Goal: Information Seeking & Learning: Learn about a topic

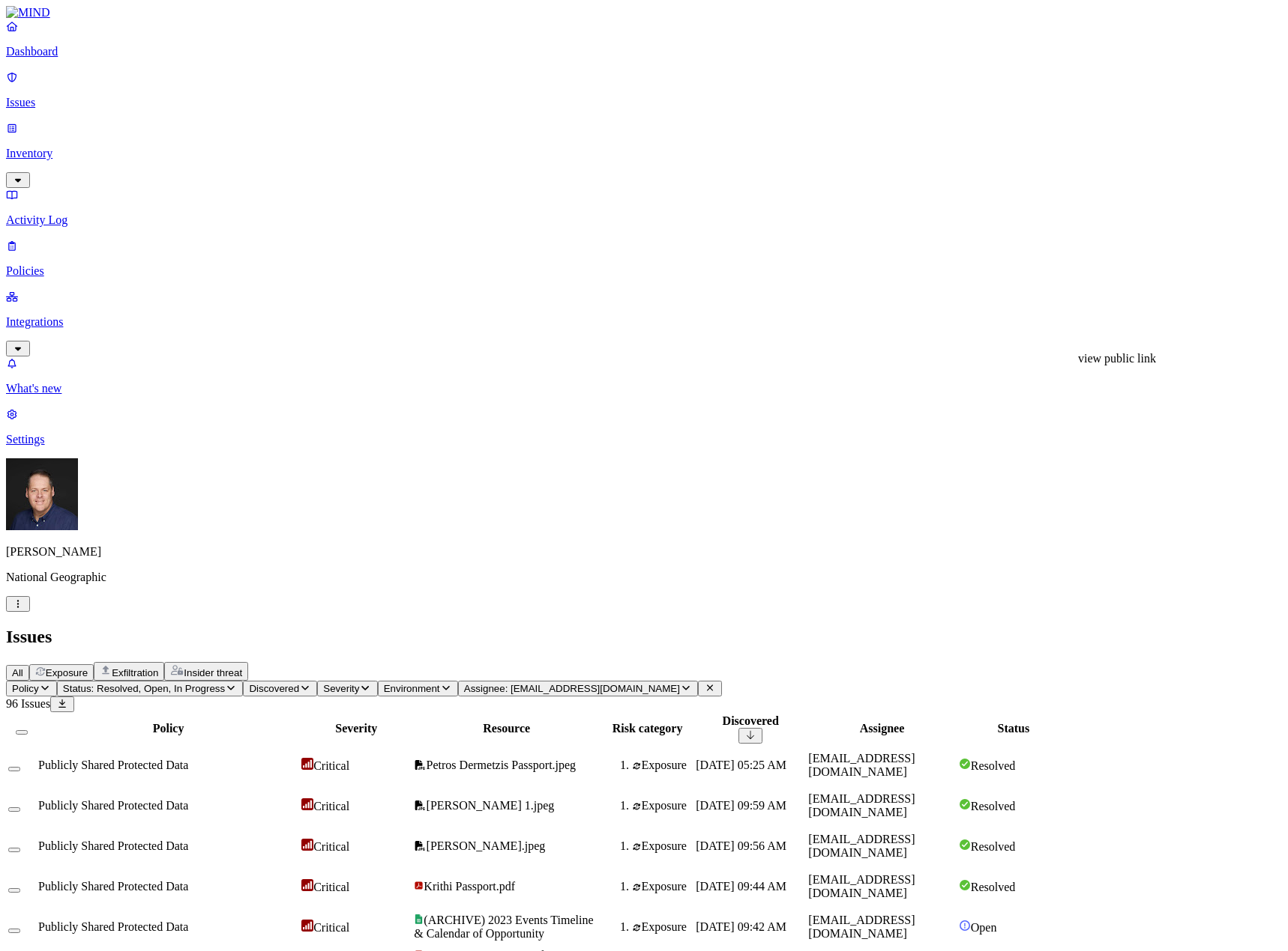
click at [692, 683] on icon "button" at bounding box center [686, 687] width 12 height 10
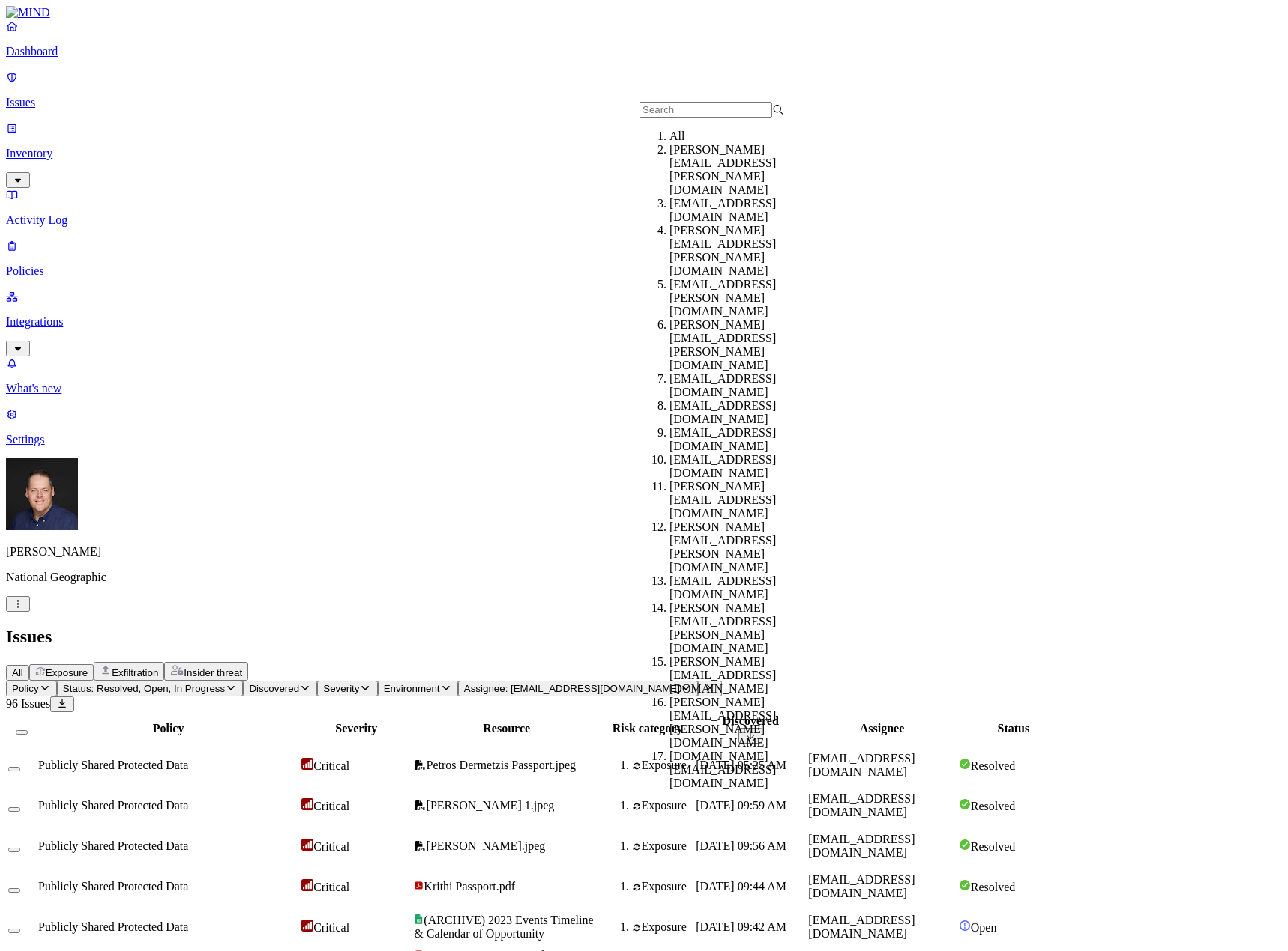
click at [670, 143] on div "All" at bounding box center [742, 136] width 145 height 14
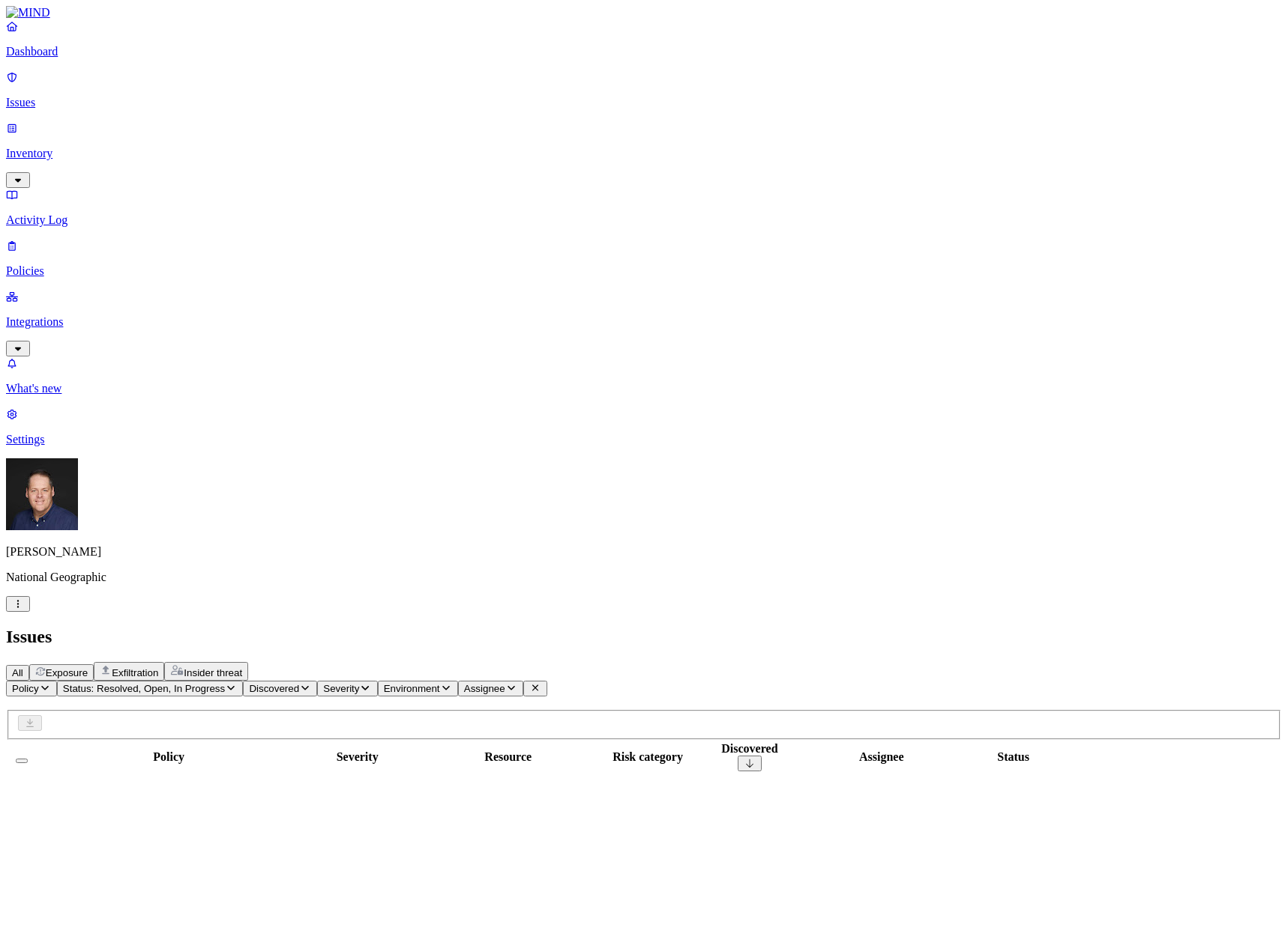
click at [237, 683] on icon "button" at bounding box center [231, 687] width 12 height 10
click at [272, 158] on button "button" at bounding box center [278, 166] width 12 height 16
click at [272, 213] on button "button" at bounding box center [278, 221] width 12 height 16
click at [272, 117] on button "button" at bounding box center [278, 121] width 12 height 16
click at [272, 219] on button "button" at bounding box center [278, 221] width 12 height 4
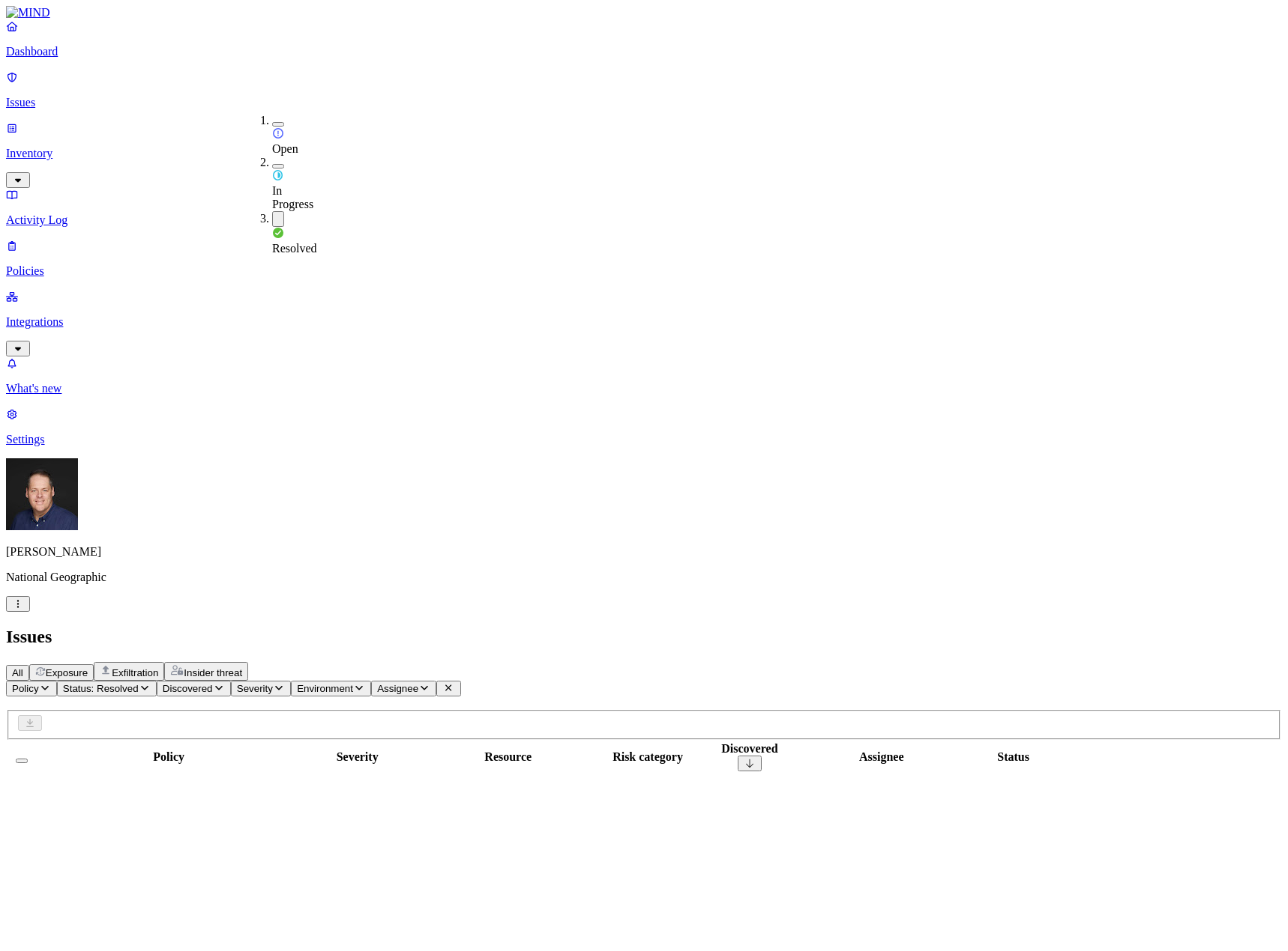
click at [905, 662] on div "All Exposure Exfiltration Insider threat" at bounding box center [644, 672] width 1276 height 19
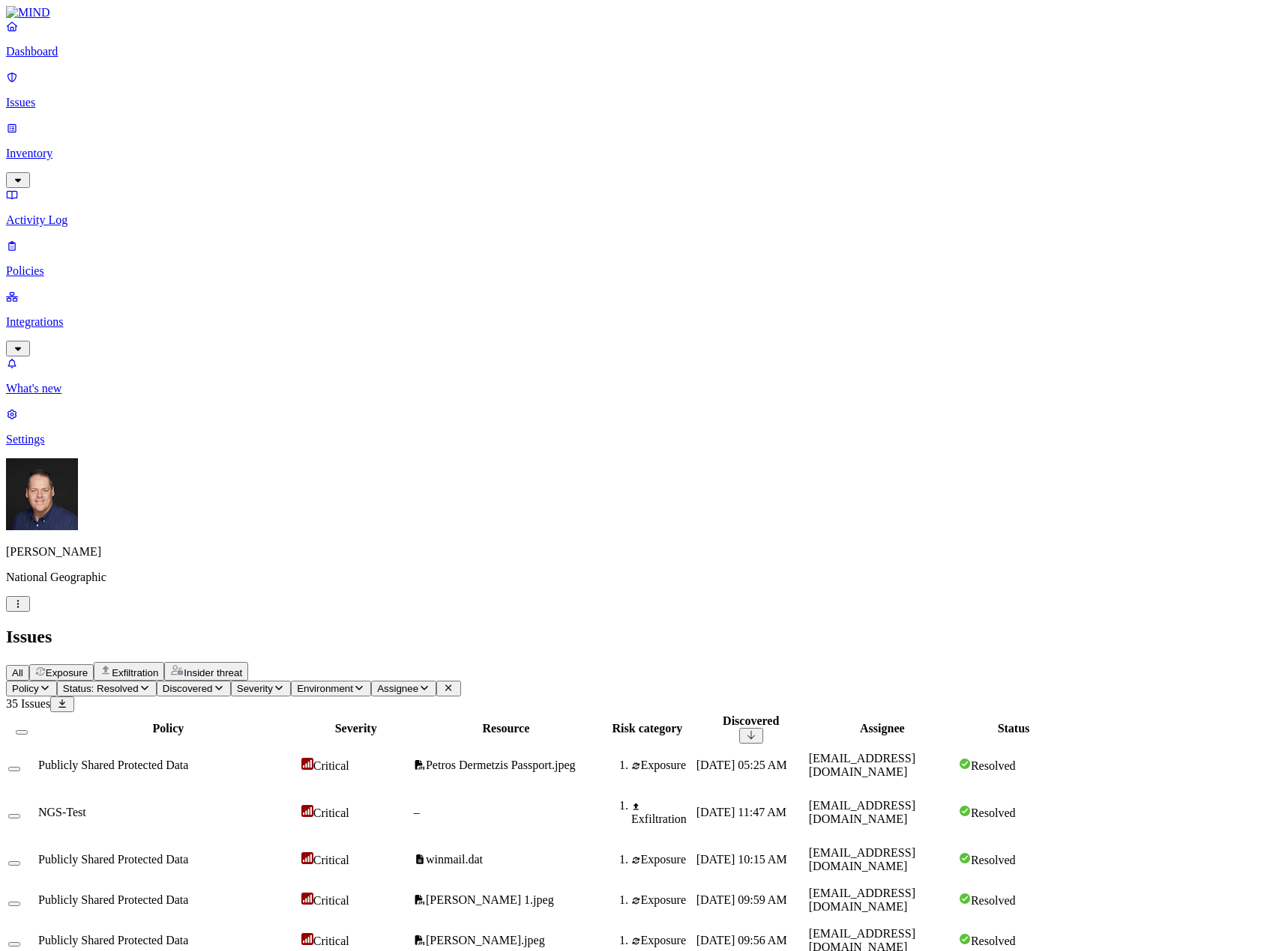
click at [88, 668] on span "Exposure" at bounding box center [67, 673] width 42 height 11
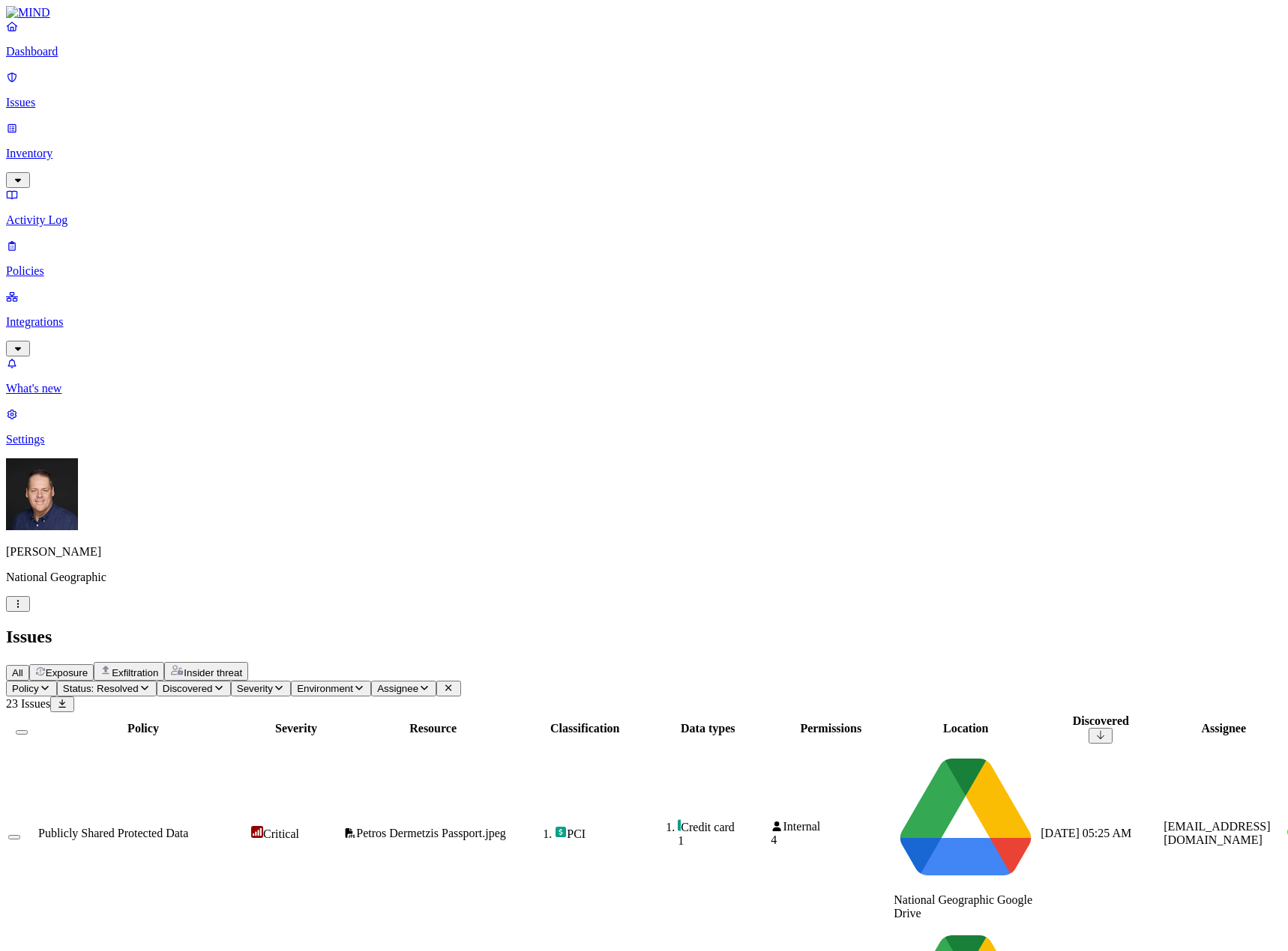
click at [139, 683] on span "Status: Resolved" at bounding box center [101, 688] width 75 height 11
click at [272, 122] on button "button" at bounding box center [278, 124] width 12 height 4
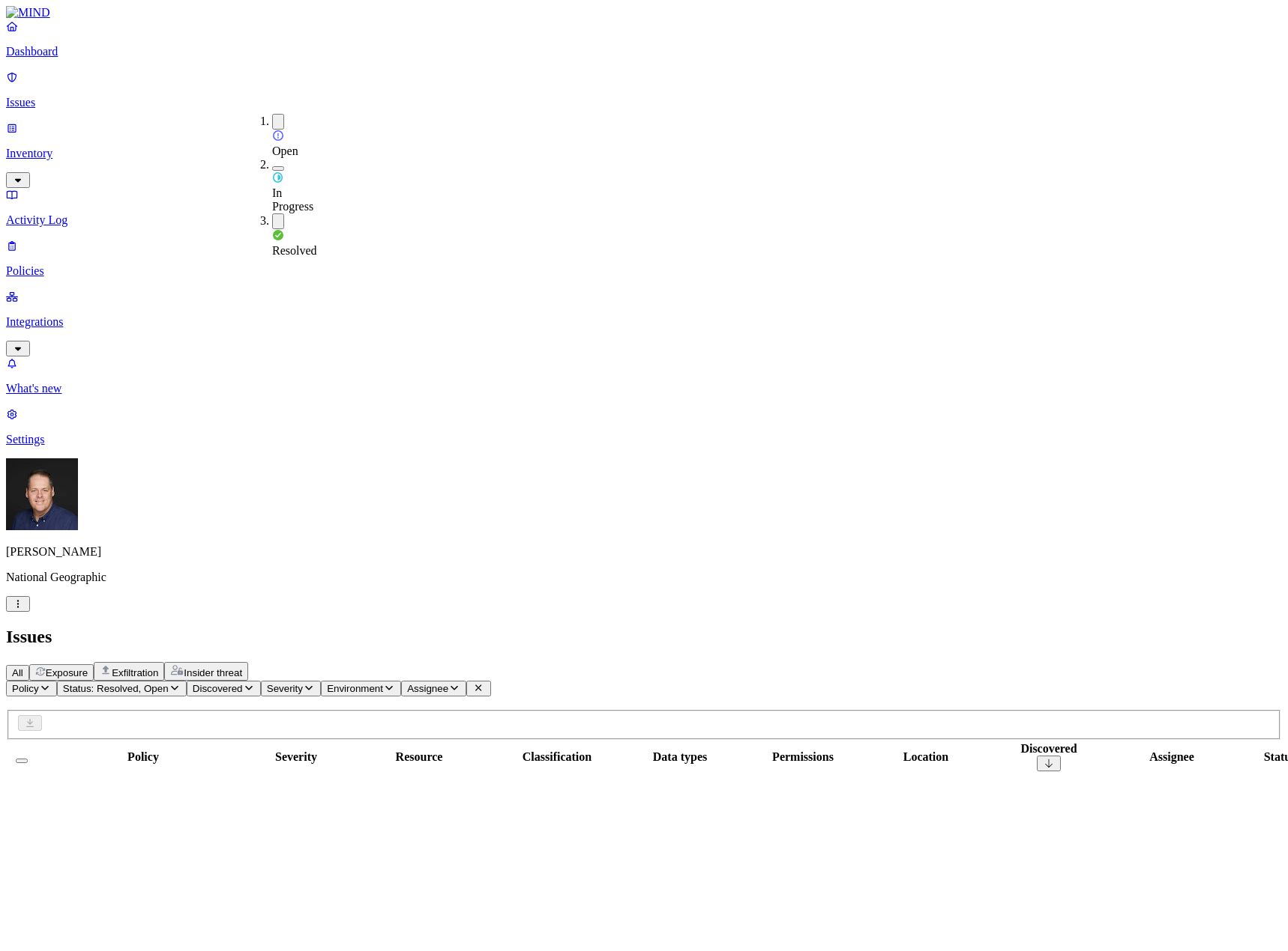
click at [272, 213] on button "button" at bounding box center [278, 221] width 12 height 16
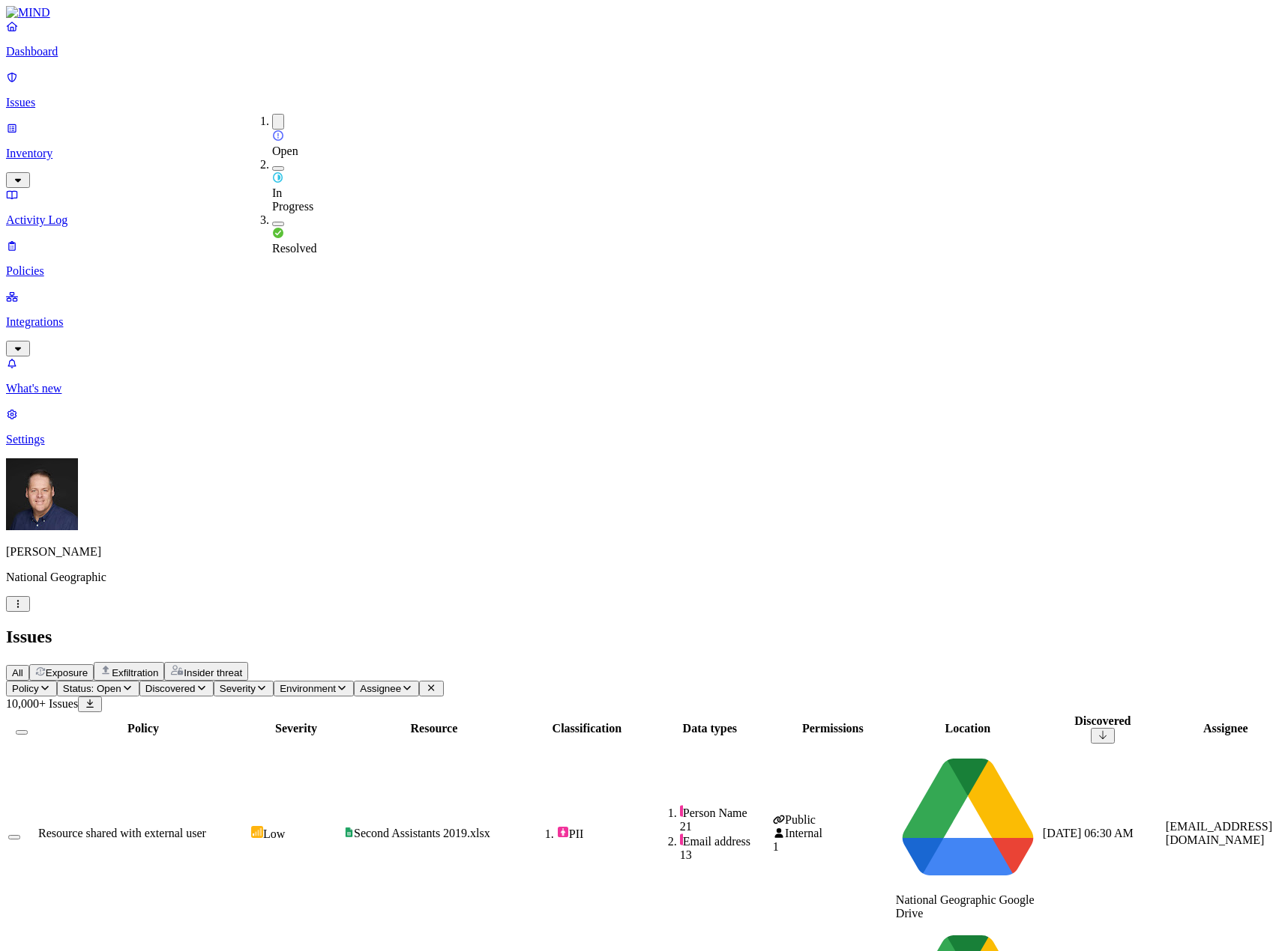
click at [51, 683] on icon "button" at bounding box center [45, 687] width 12 height 10
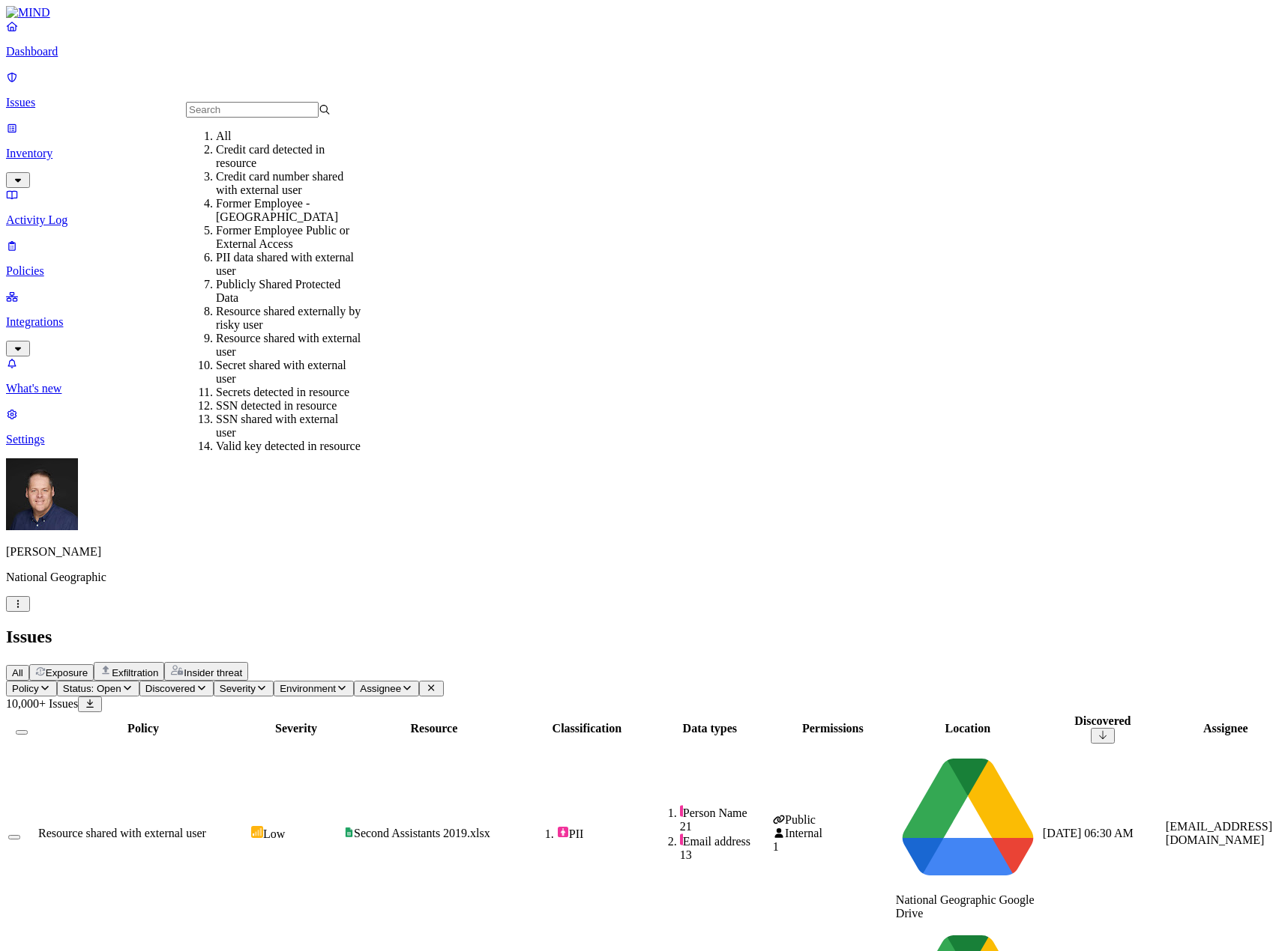
scroll to position [79, 0]
click at [294, 413] on div "SSN shared with external user" at bounding box center [288, 426] width 145 height 27
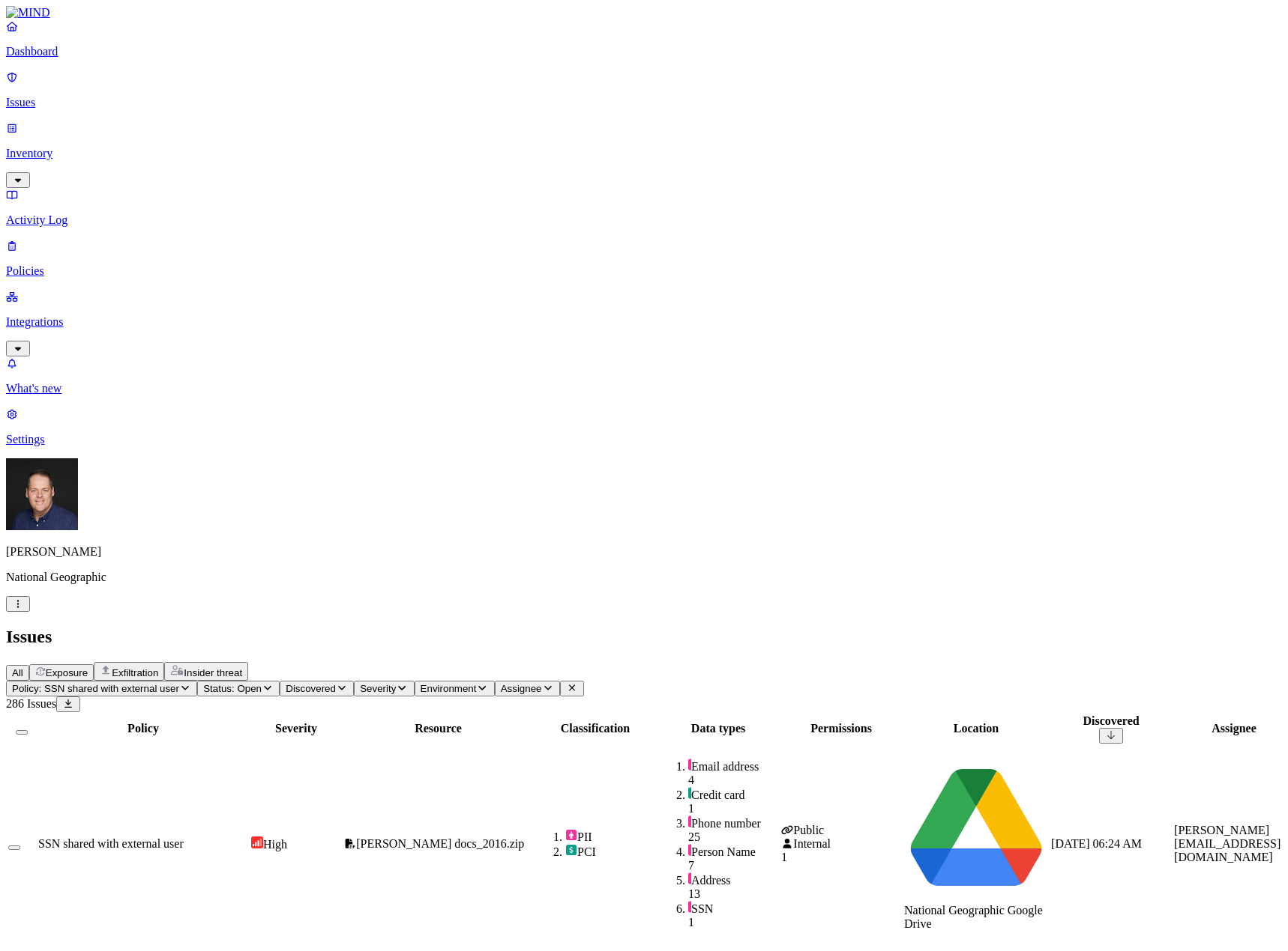
click at [62, 147] on p "Inventory" at bounding box center [644, 153] width 1276 height 14
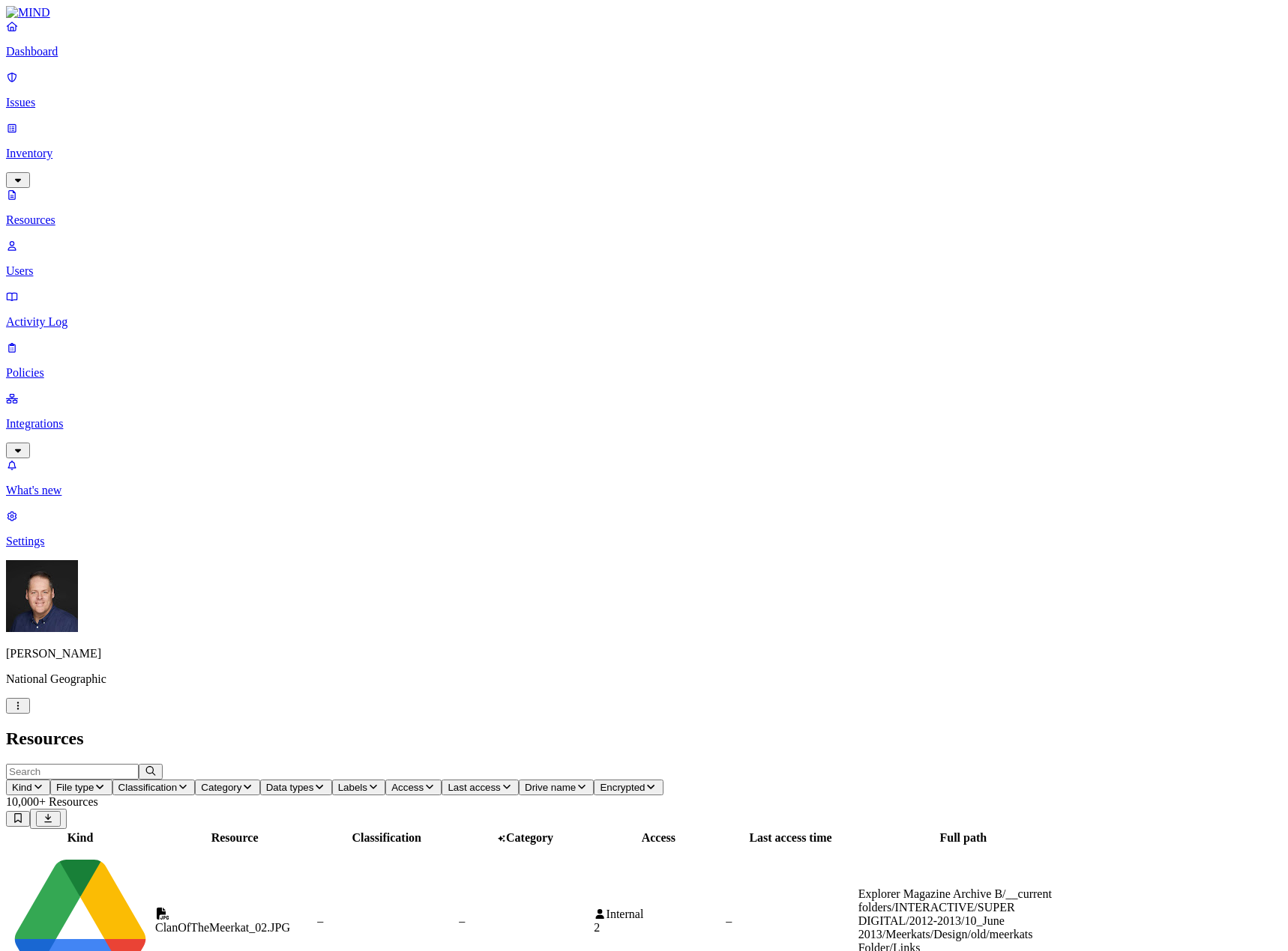
click at [32, 782] on span "Kind" at bounding box center [22, 787] width 20 height 11
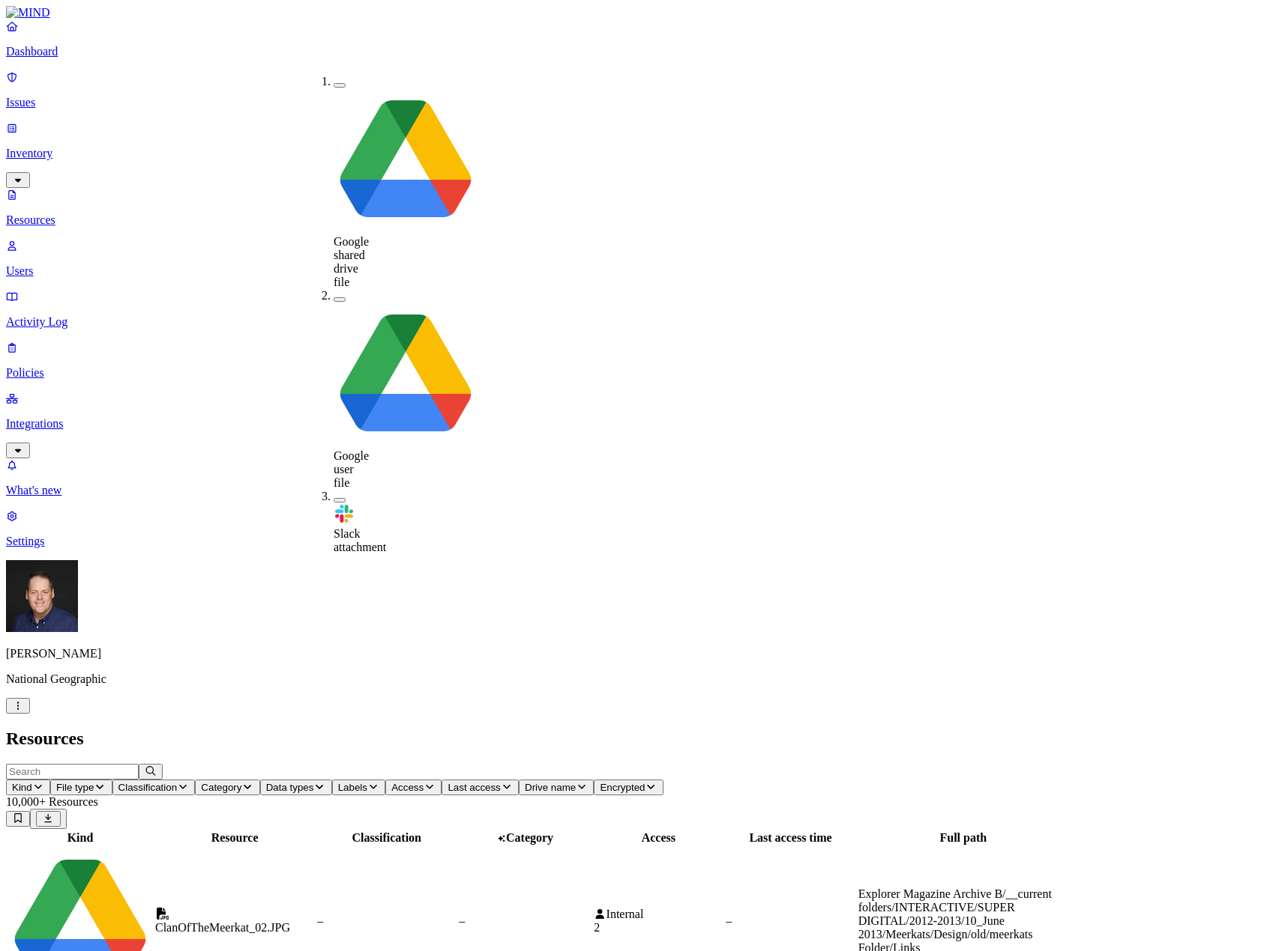
click at [435, 782] on icon "button" at bounding box center [429, 786] width 12 height 10
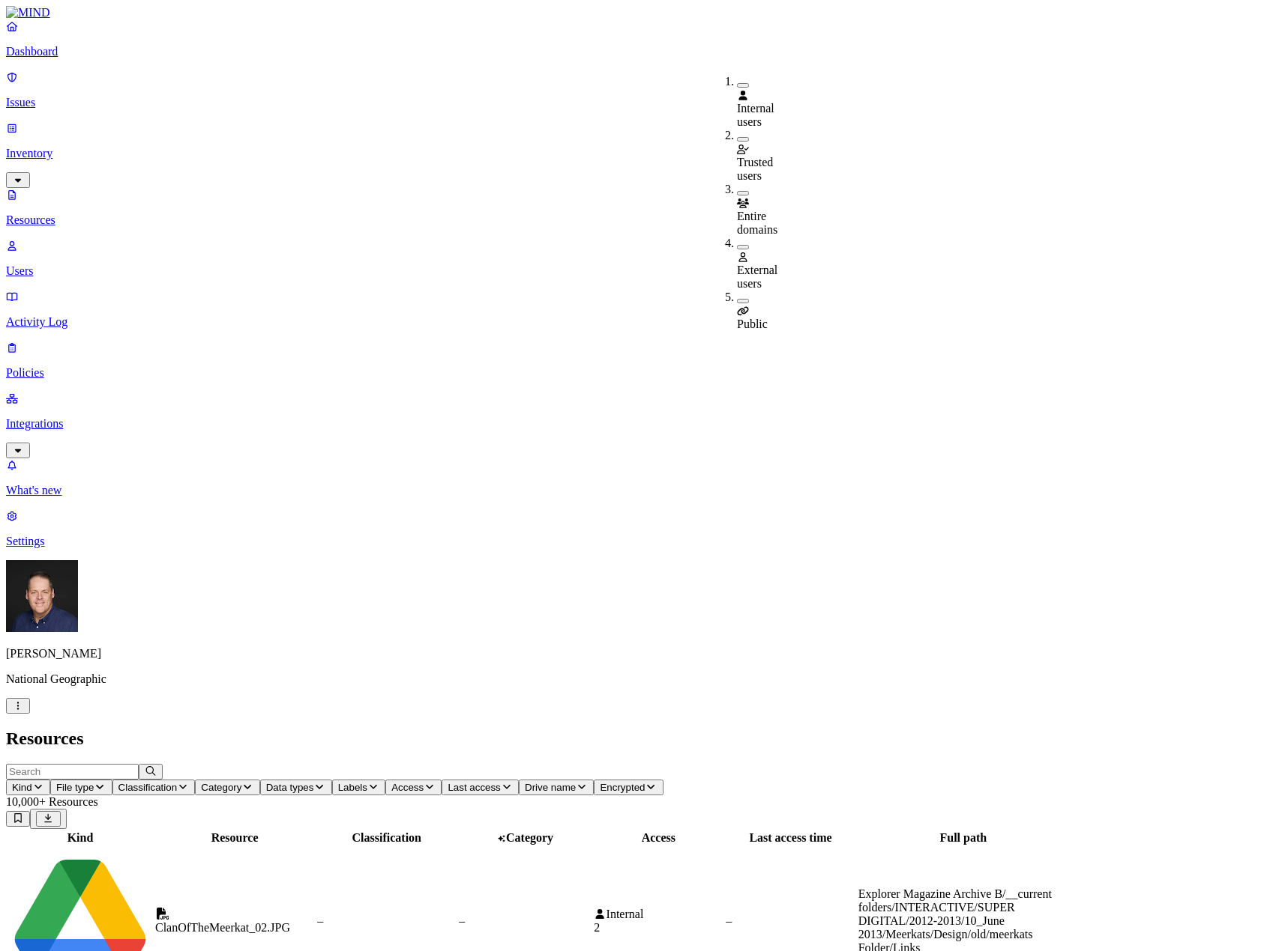
click at [736, 299] on button "button" at bounding box center [742, 301] width 12 height 4
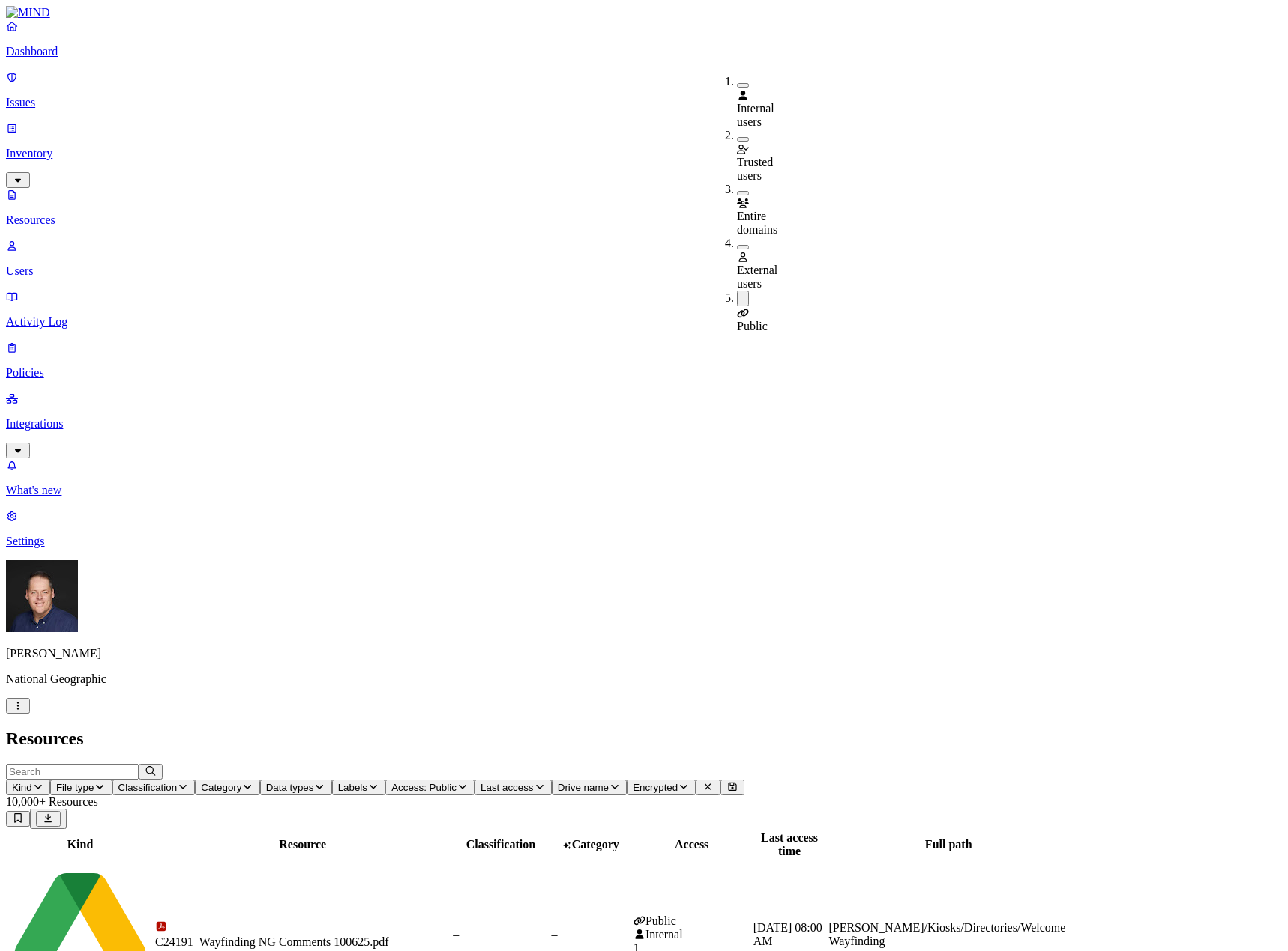
click at [771, 729] on h2 "Resources" at bounding box center [644, 739] width 1276 height 20
click at [314, 782] on span "Data types" at bounding box center [290, 787] width 48 height 11
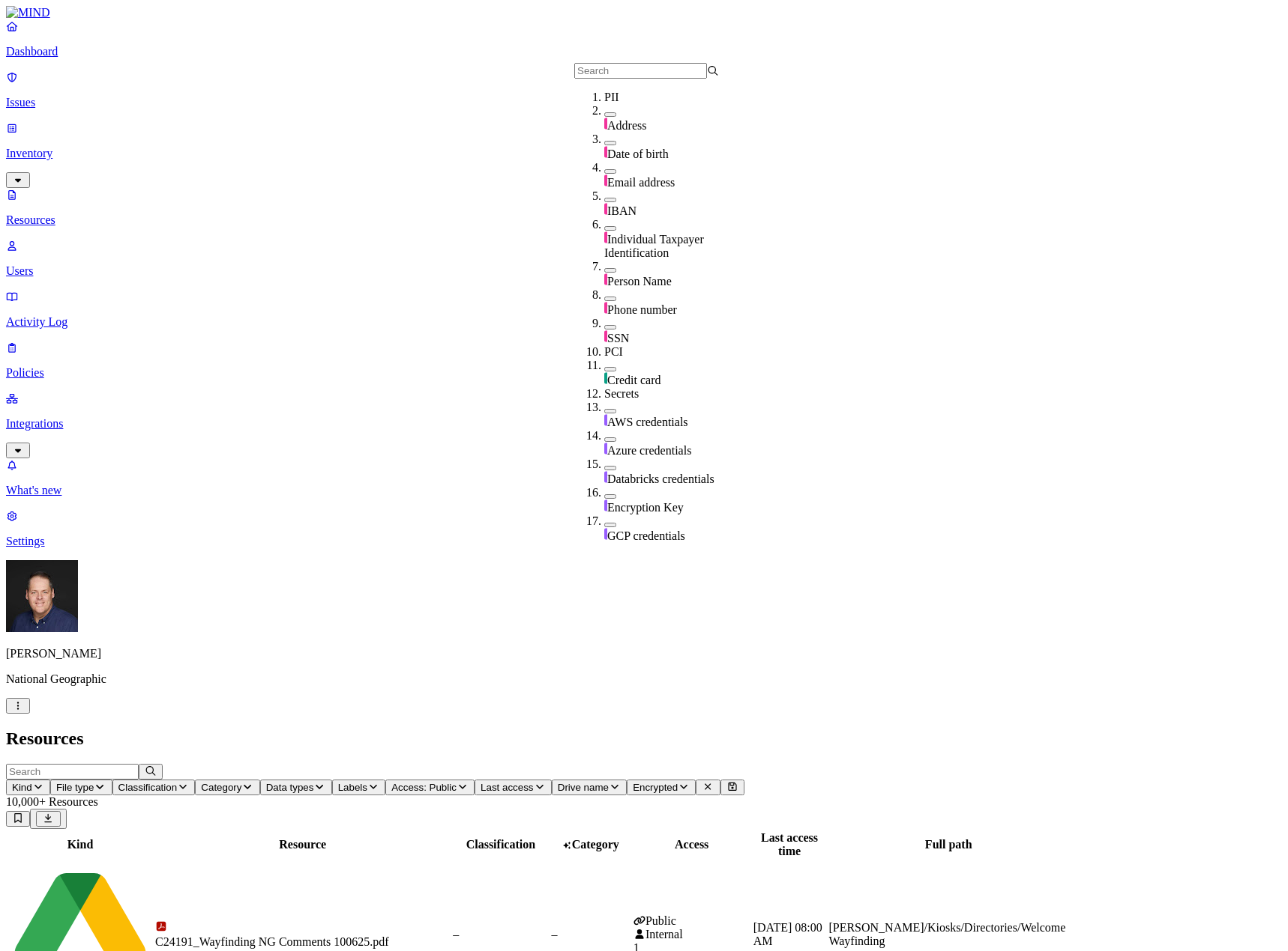
click at [604, 325] on button "button" at bounding box center [610, 327] width 12 height 4
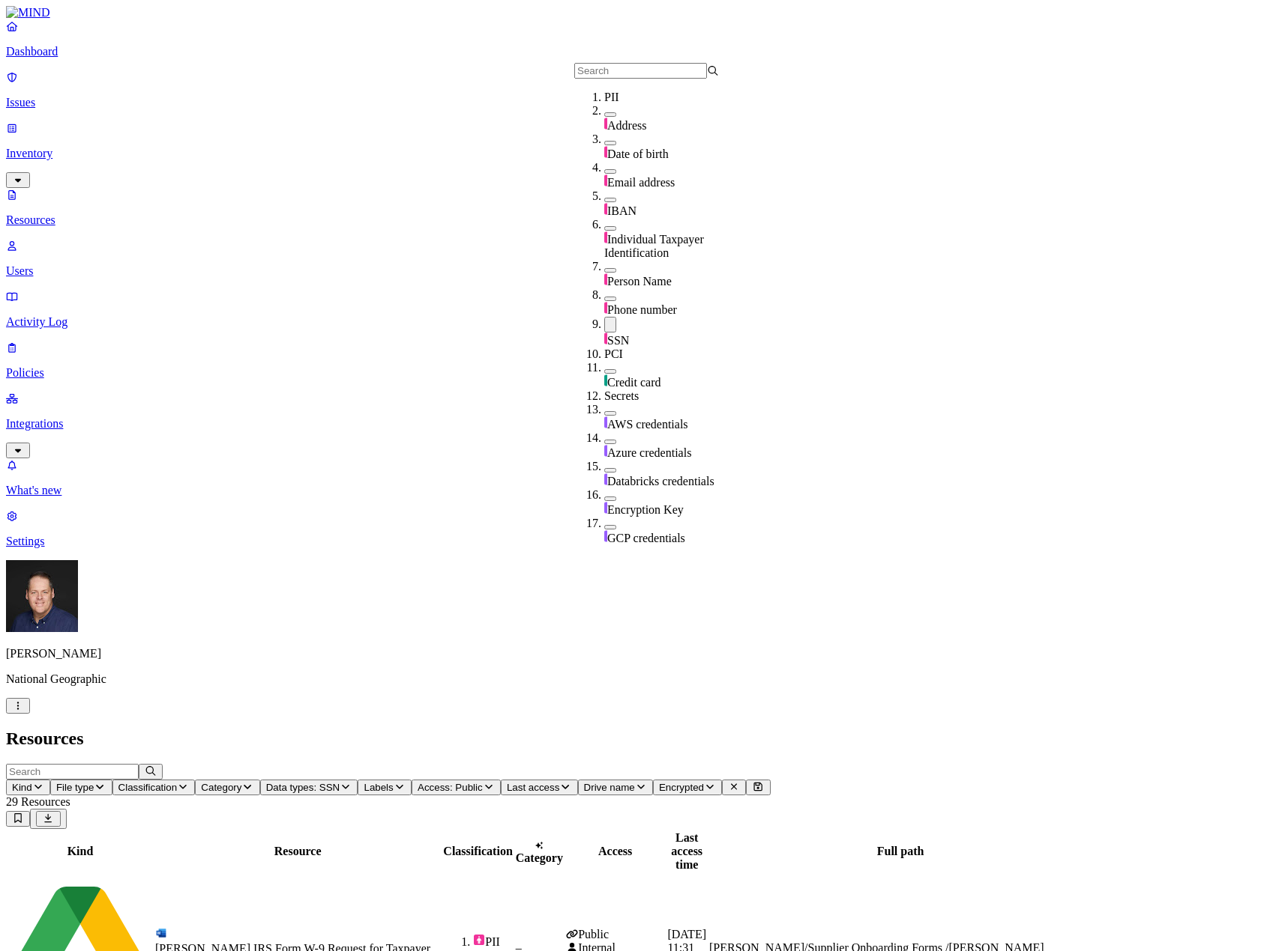
click at [88, 367] on nav "Dashboard Issues Inventory Resources Users Activity Log Policies Integrations W…" at bounding box center [644, 283] width 1276 height 529
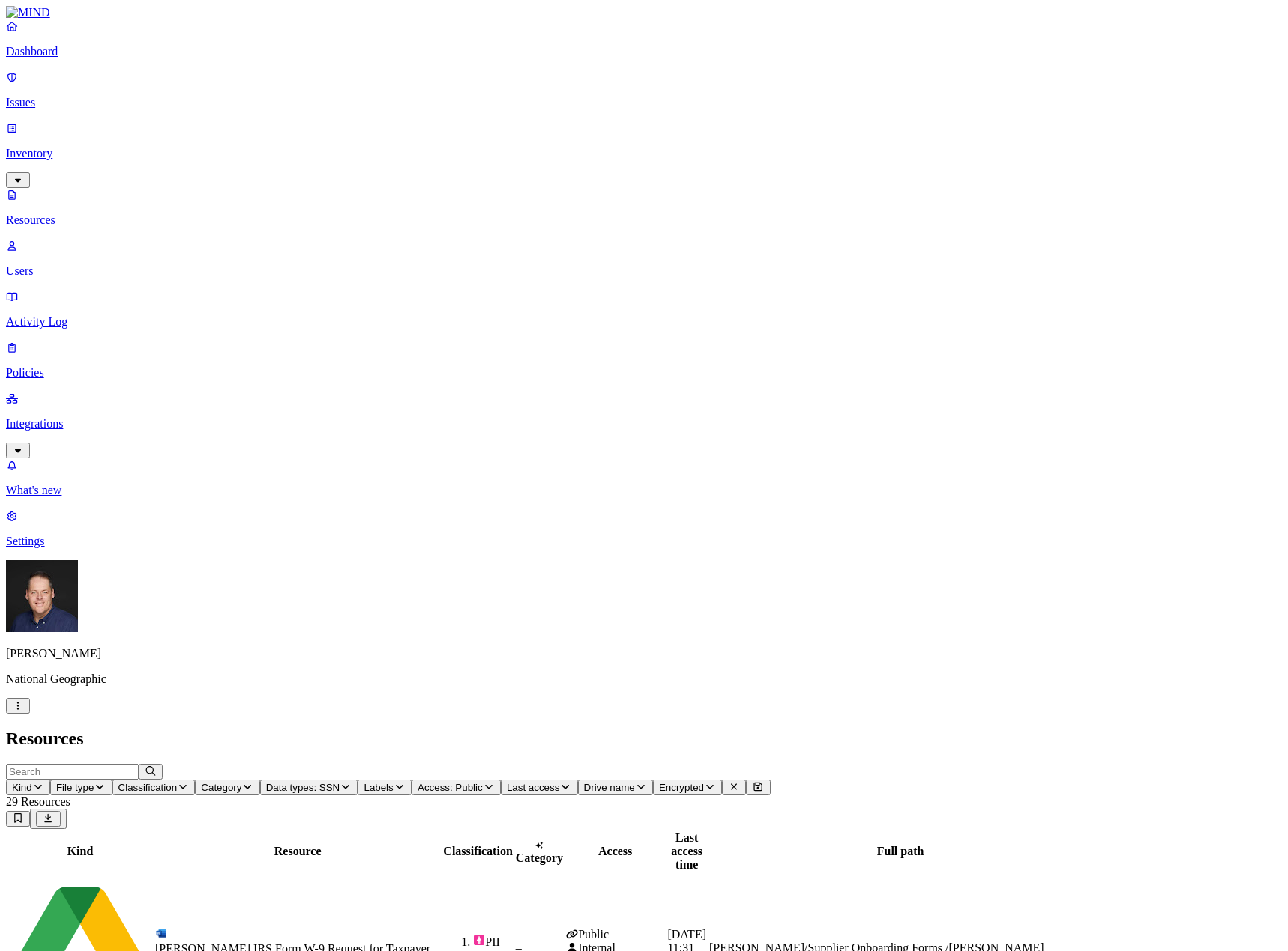
click at [87, 328] on nav "Dashboard Issues Inventory Resources Users Activity Log Policies Integrations W…" at bounding box center [644, 283] width 1276 height 529
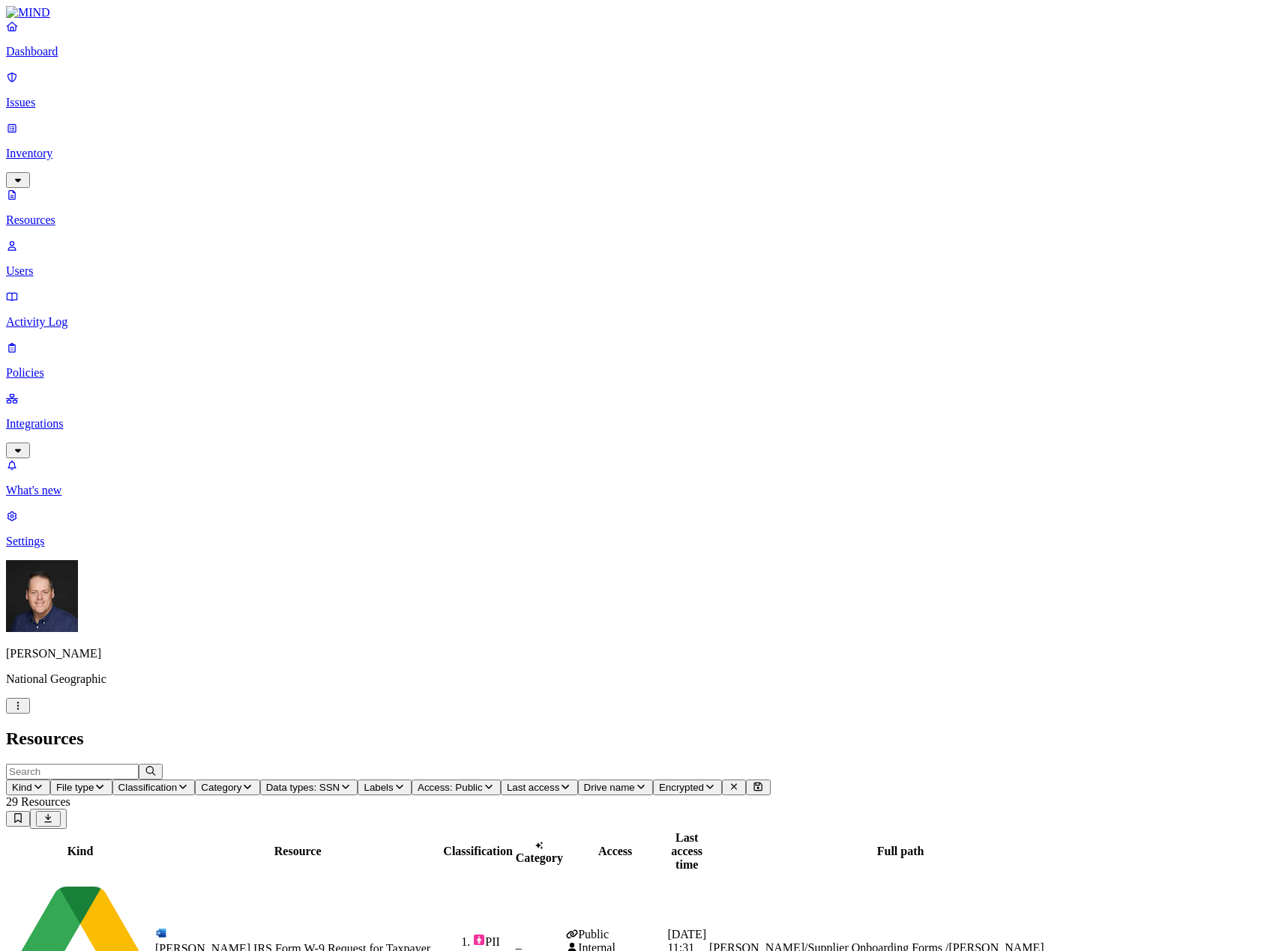
scroll to position [36, 0]
drag, startPoint x: 1056, startPoint y: 58, endPoint x: 903, endPoint y: 57, distance: 153.0
copy h3 "DPO_Calc_2013-2015.xlsx"
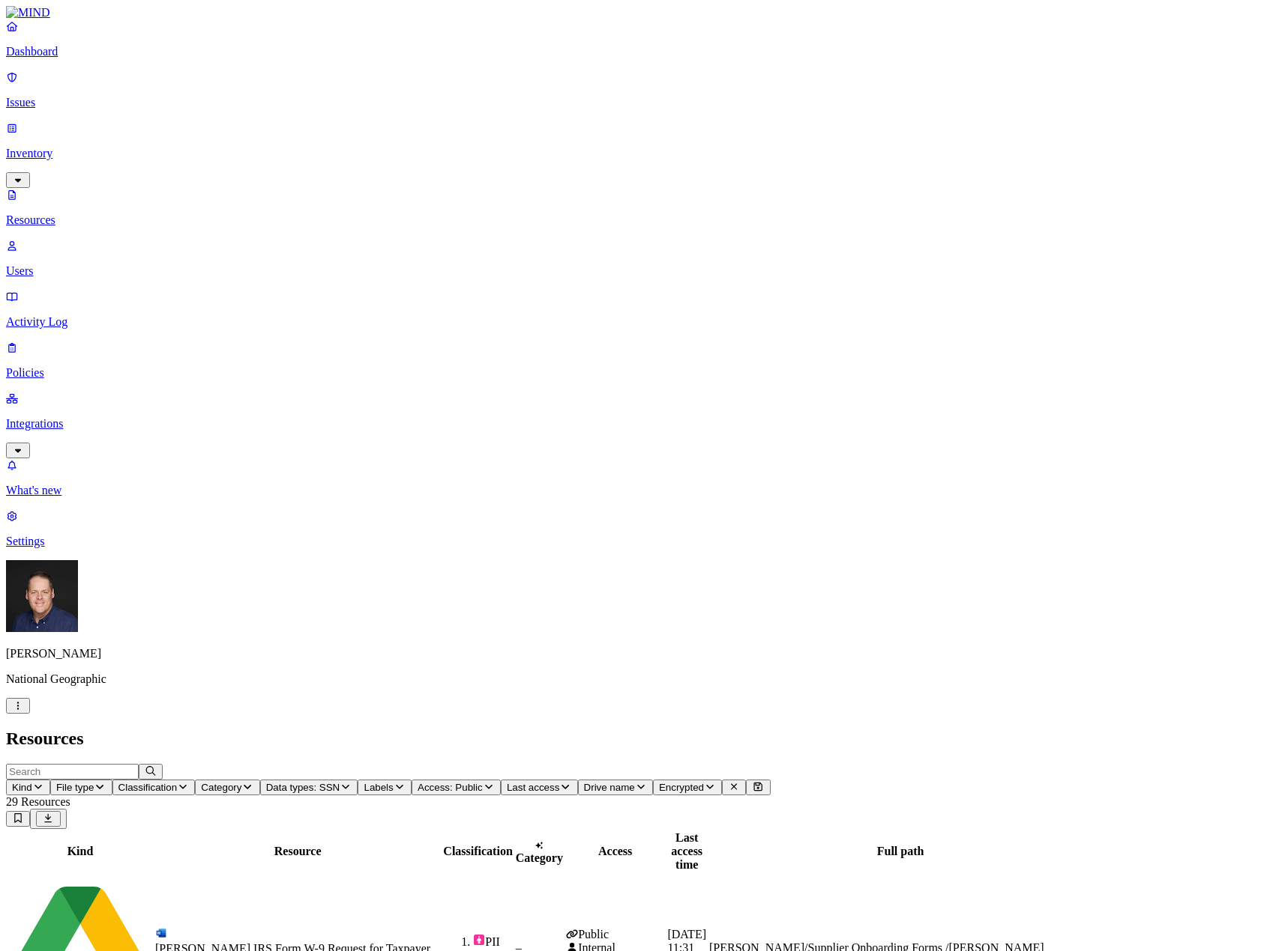
click at [80, 264] on p "Users" at bounding box center [644, 271] width 1276 height 14
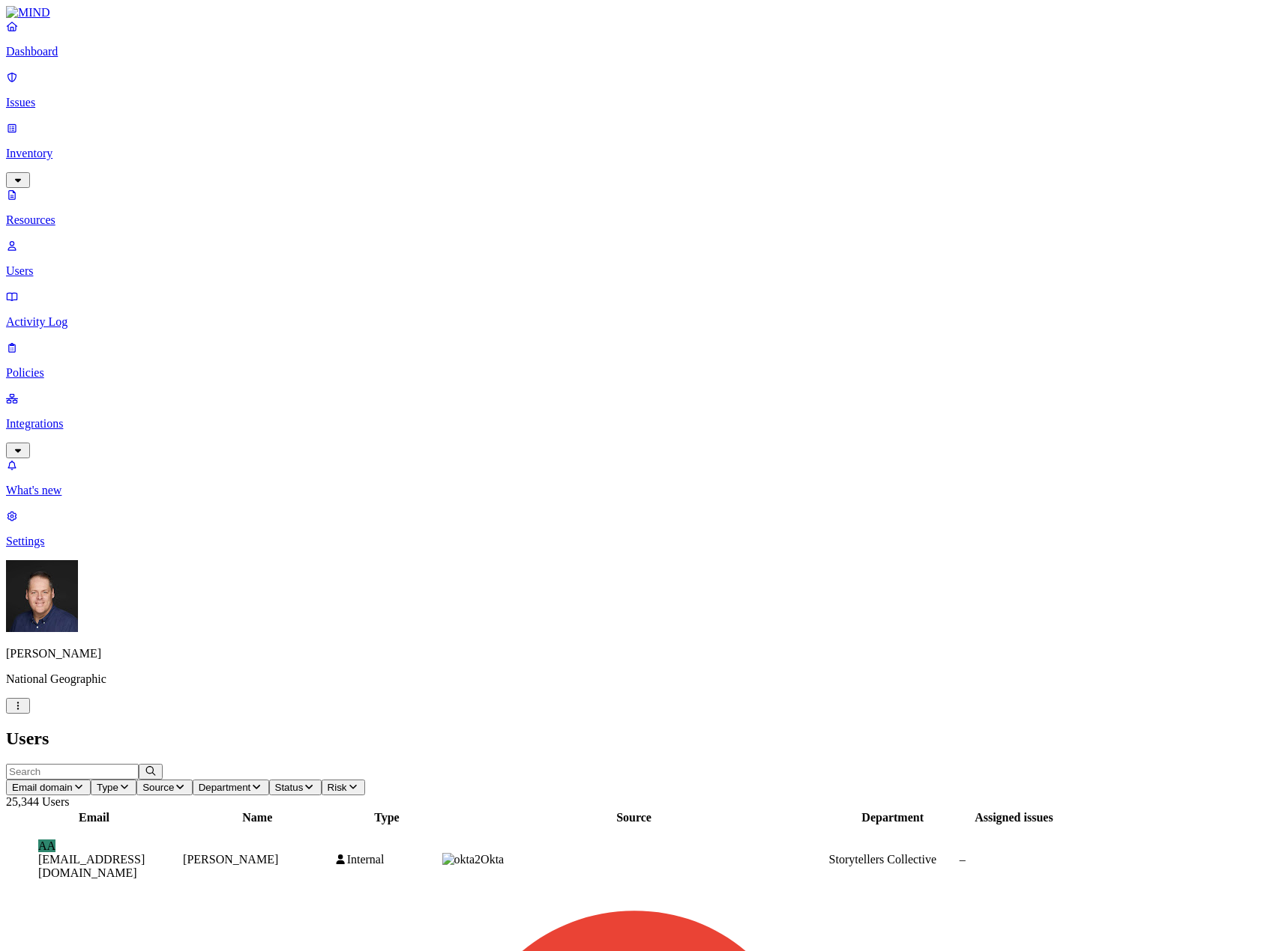
click at [139, 764] on input "text" at bounding box center [72, 772] width 133 height 16
paste input "DPO_Calc_2013-2015.xlsx"
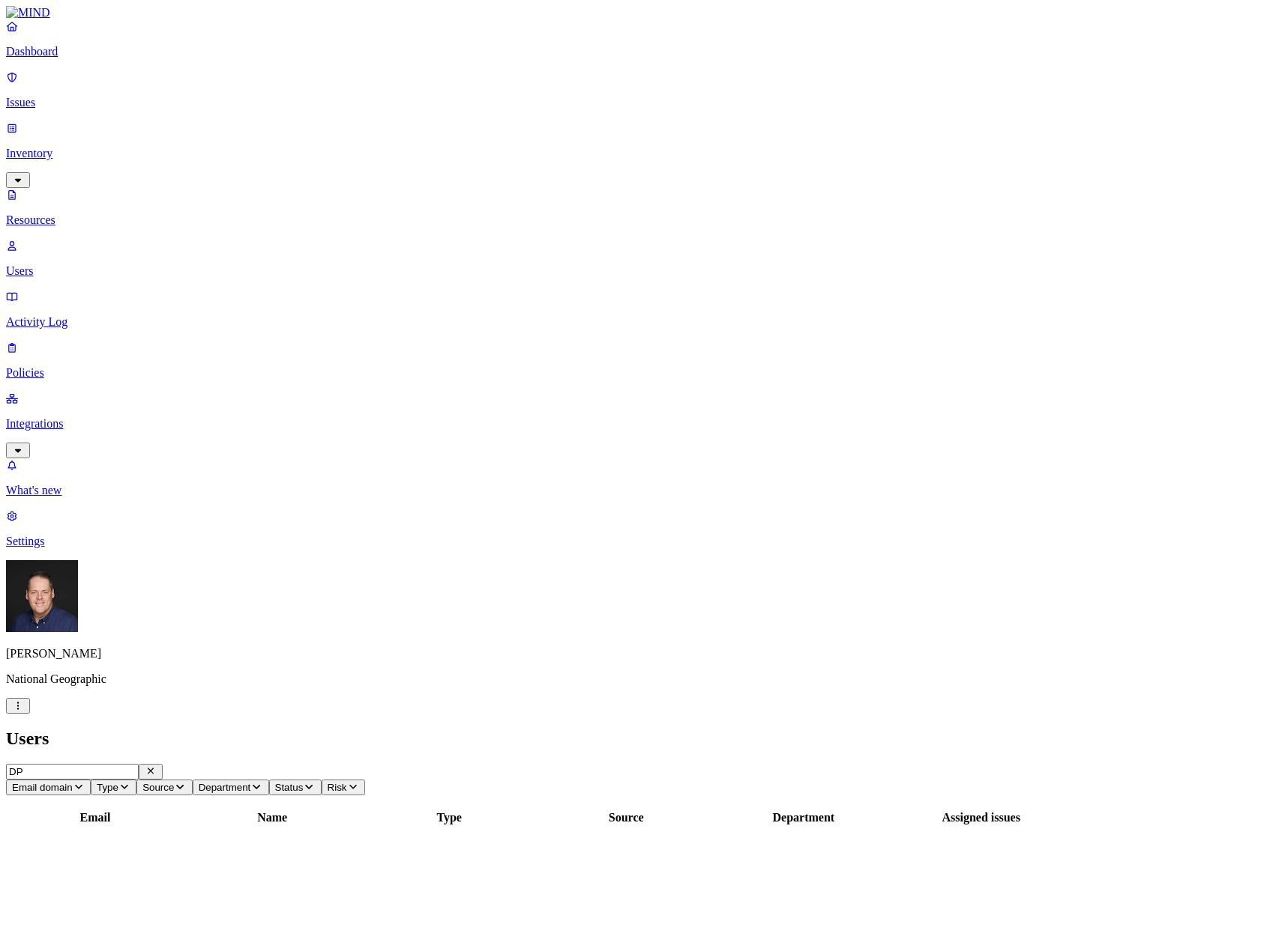
type input "D"
click at [62, 96] on p "Issues" at bounding box center [644, 103] width 1276 height 14
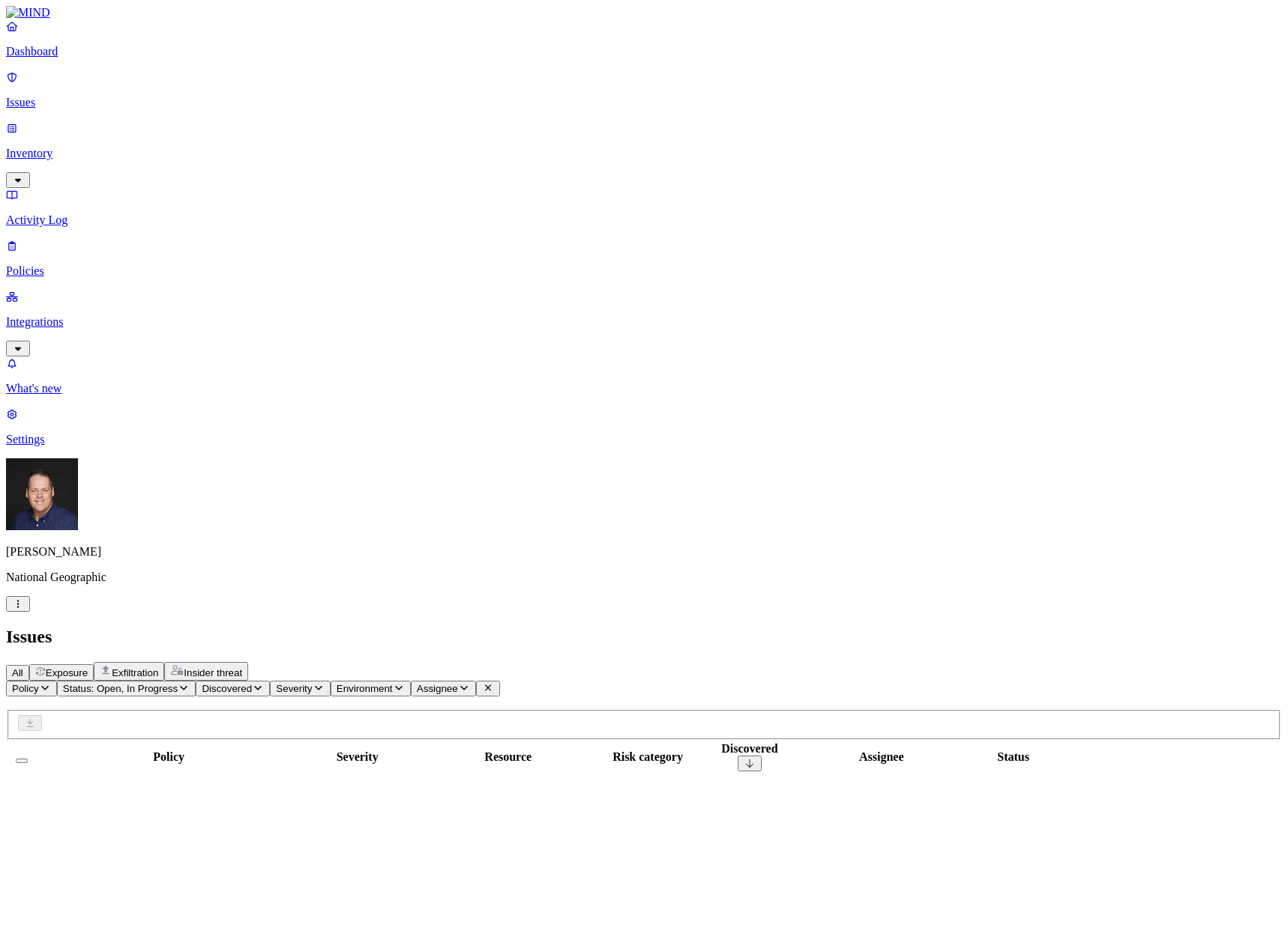
click at [88, 668] on span "Exposure" at bounding box center [67, 673] width 42 height 11
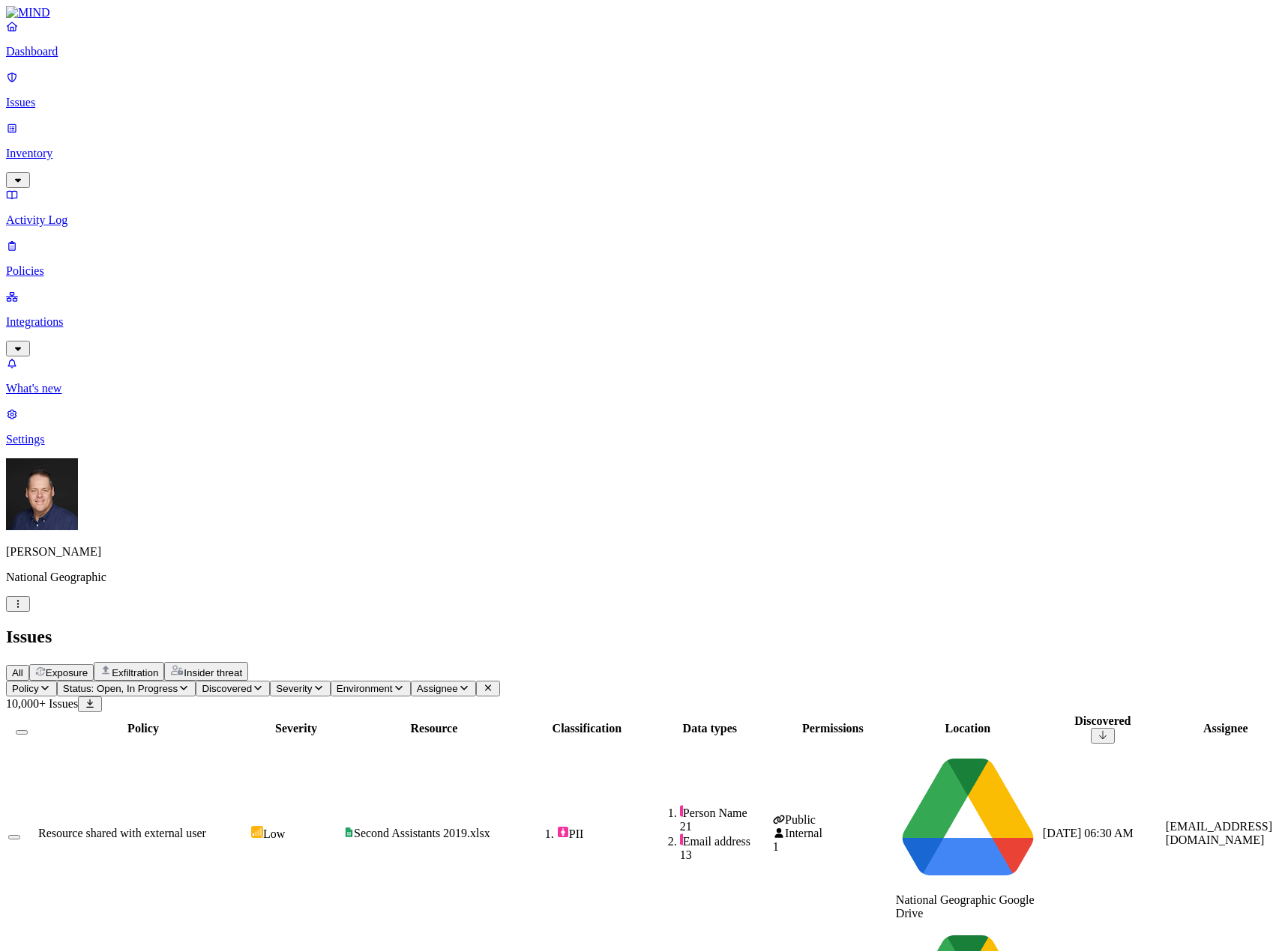
click at [324, 683] on icon "button" at bounding box center [318, 687] width 12 height 10
click at [489, 127] on img at bounding box center [487, 134] width 12 height 12
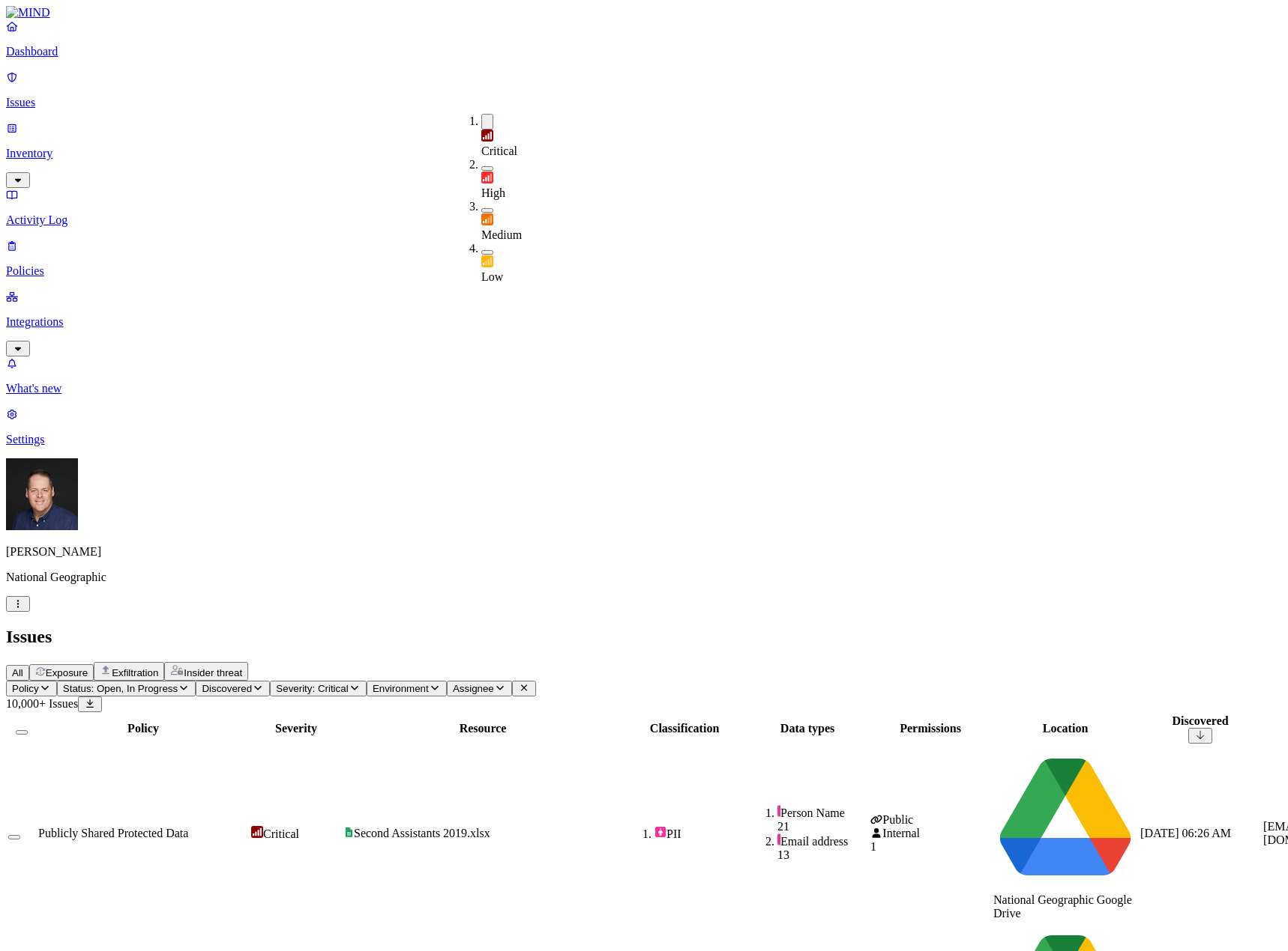
click at [664, 627] on h2 "Issues" at bounding box center [644, 636] width 1276 height 20
click at [188, 827] on span "Publicly Shared Protected Data" at bounding box center [113, 833] width 150 height 13
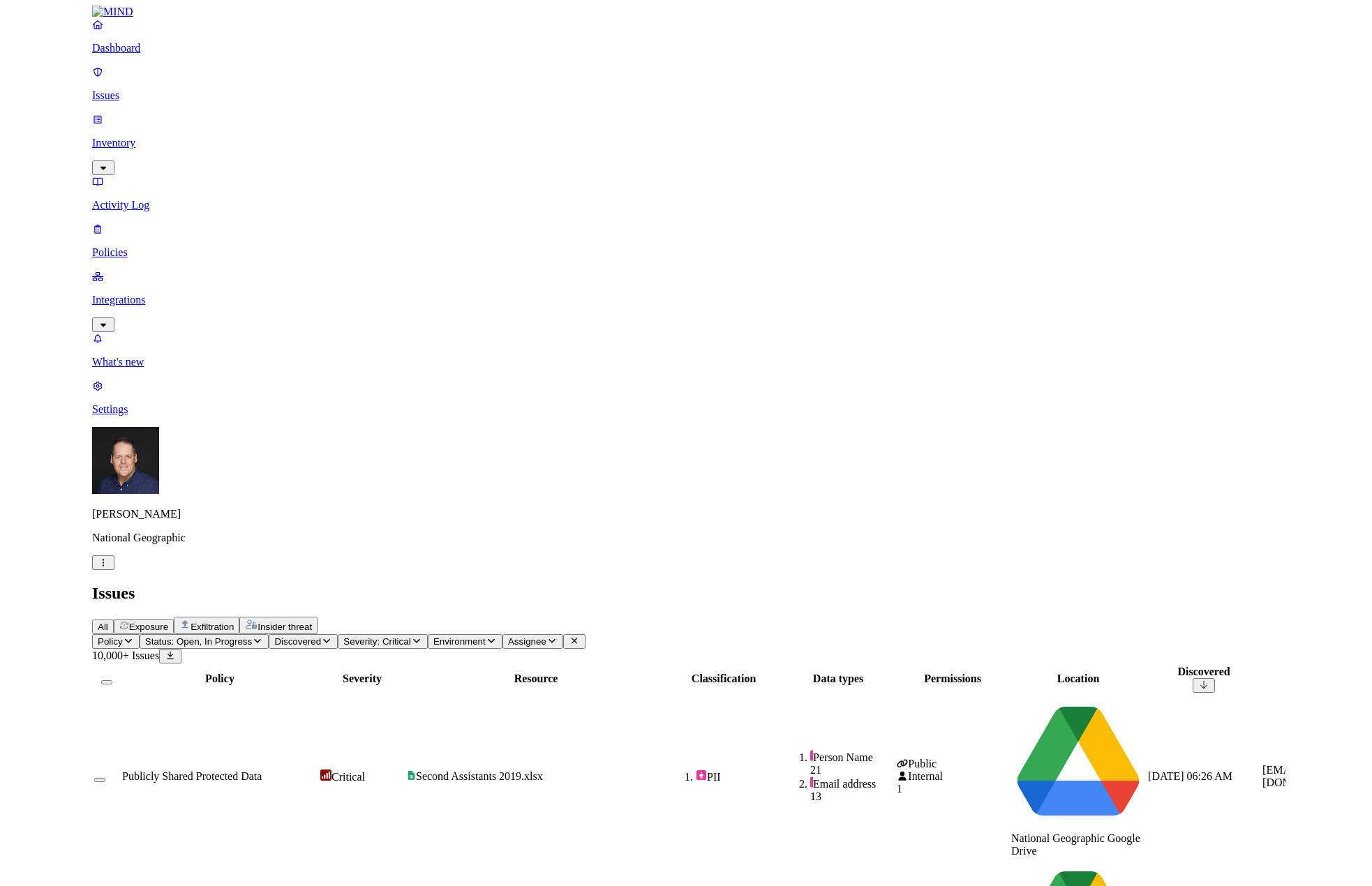
scroll to position [137, 0]
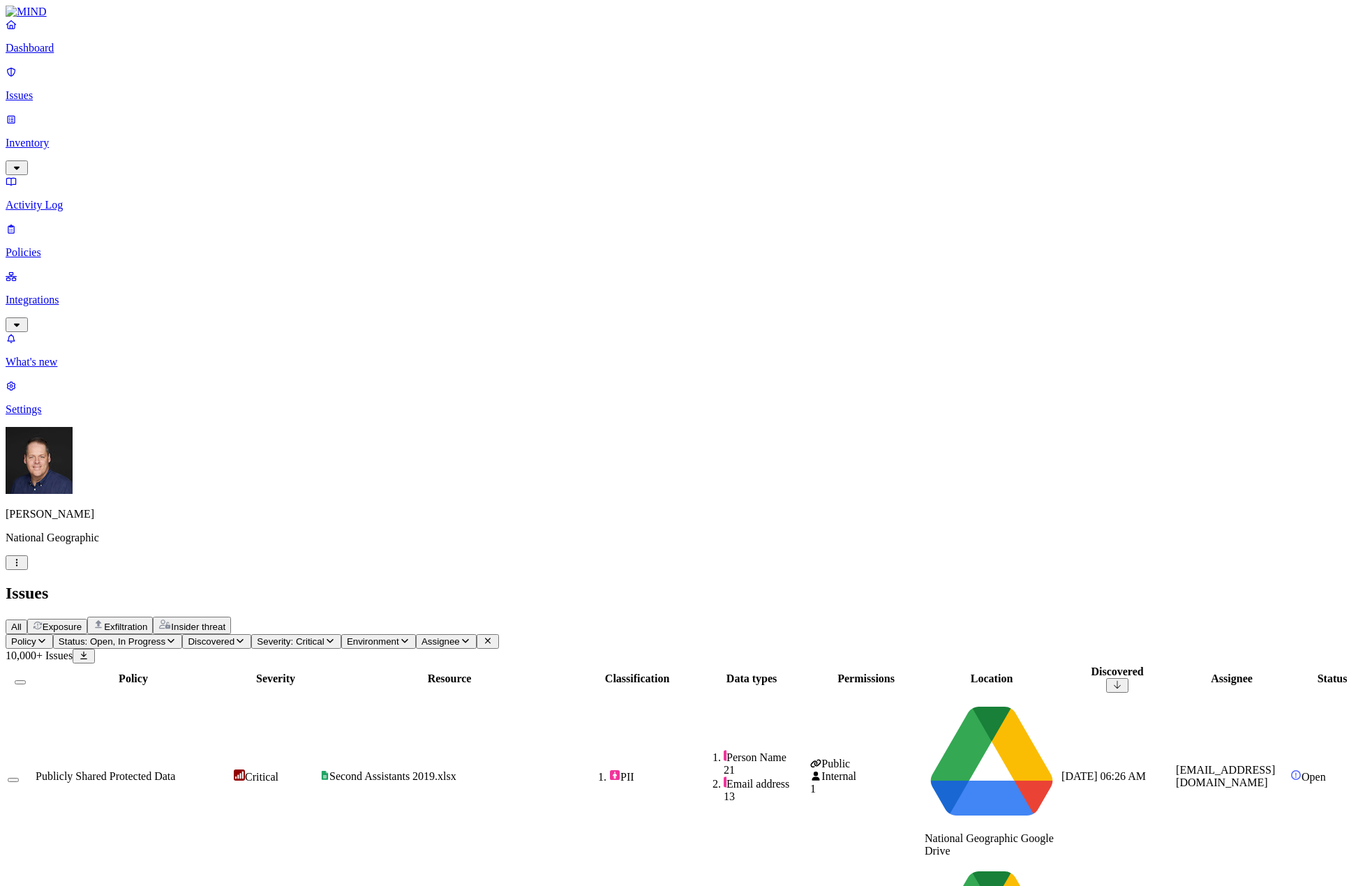
click at [459, 636] on span "Assignee" at bounding box center [441, 641] width 39 height 10
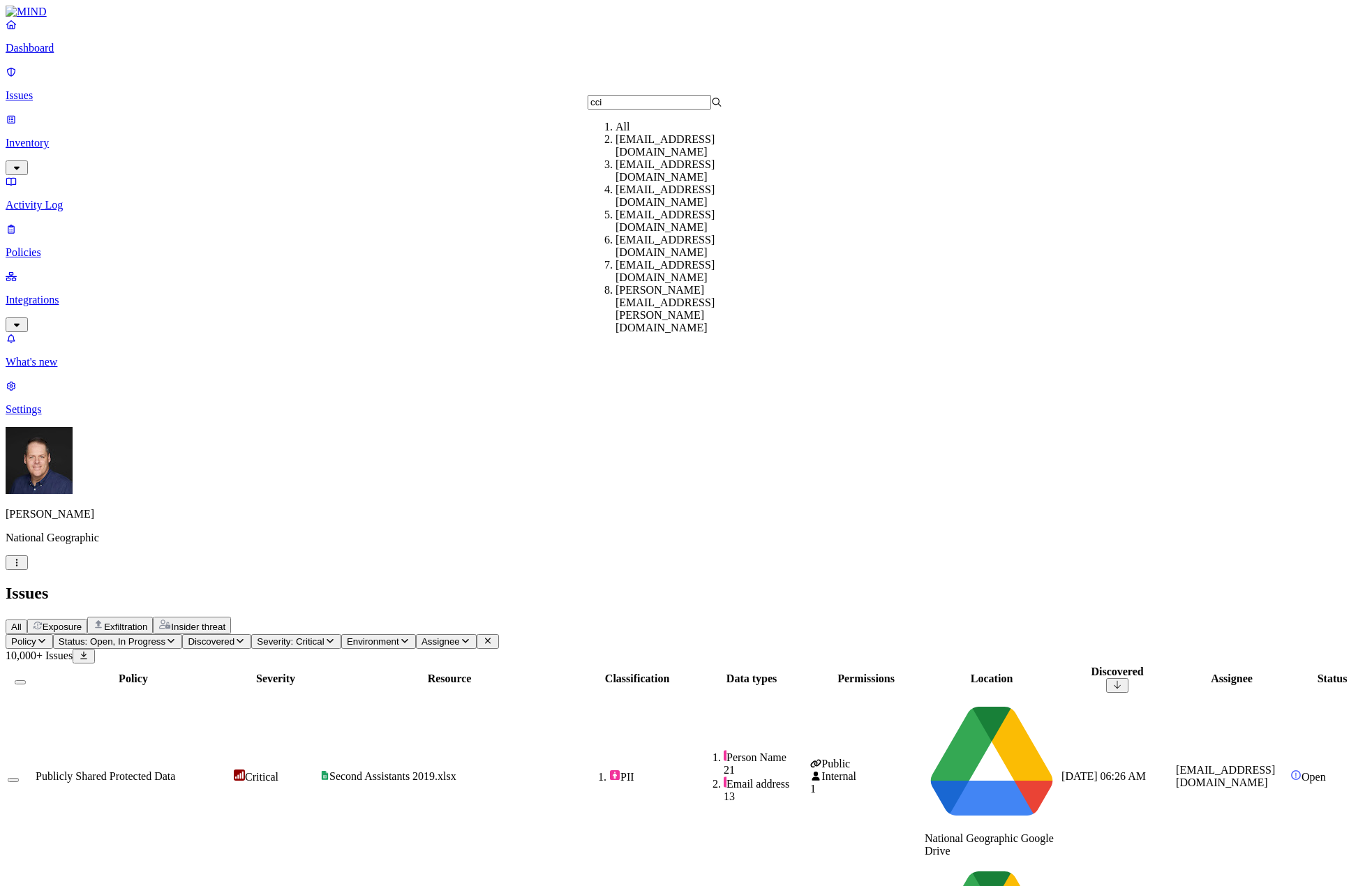
type input "ccip"
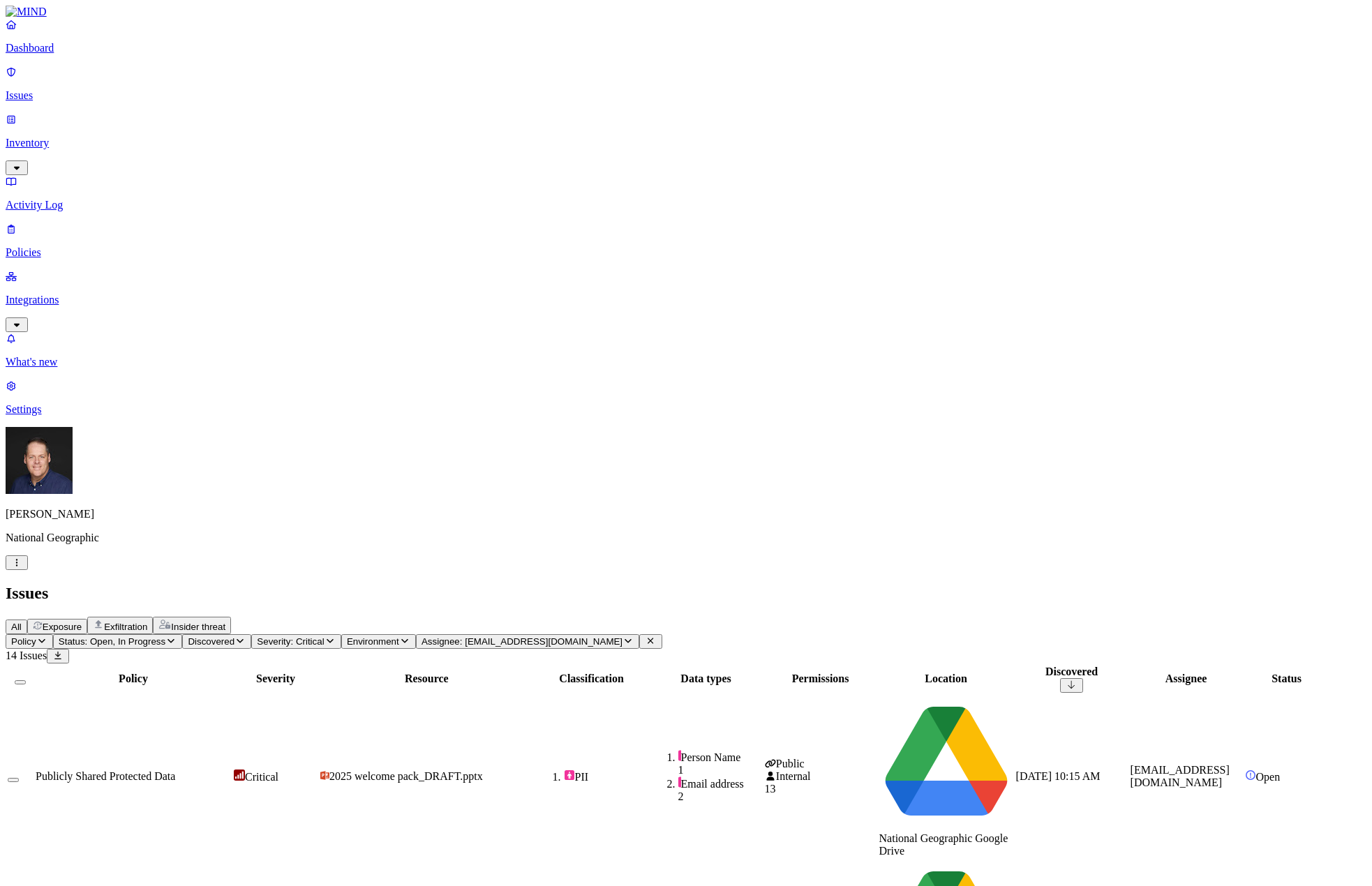
click at [612, 636] on span "Assignee: [EMAIL_ADDRESS][DOMAIN_NAME]" at bounding box center [522, 641] width 201 height 10
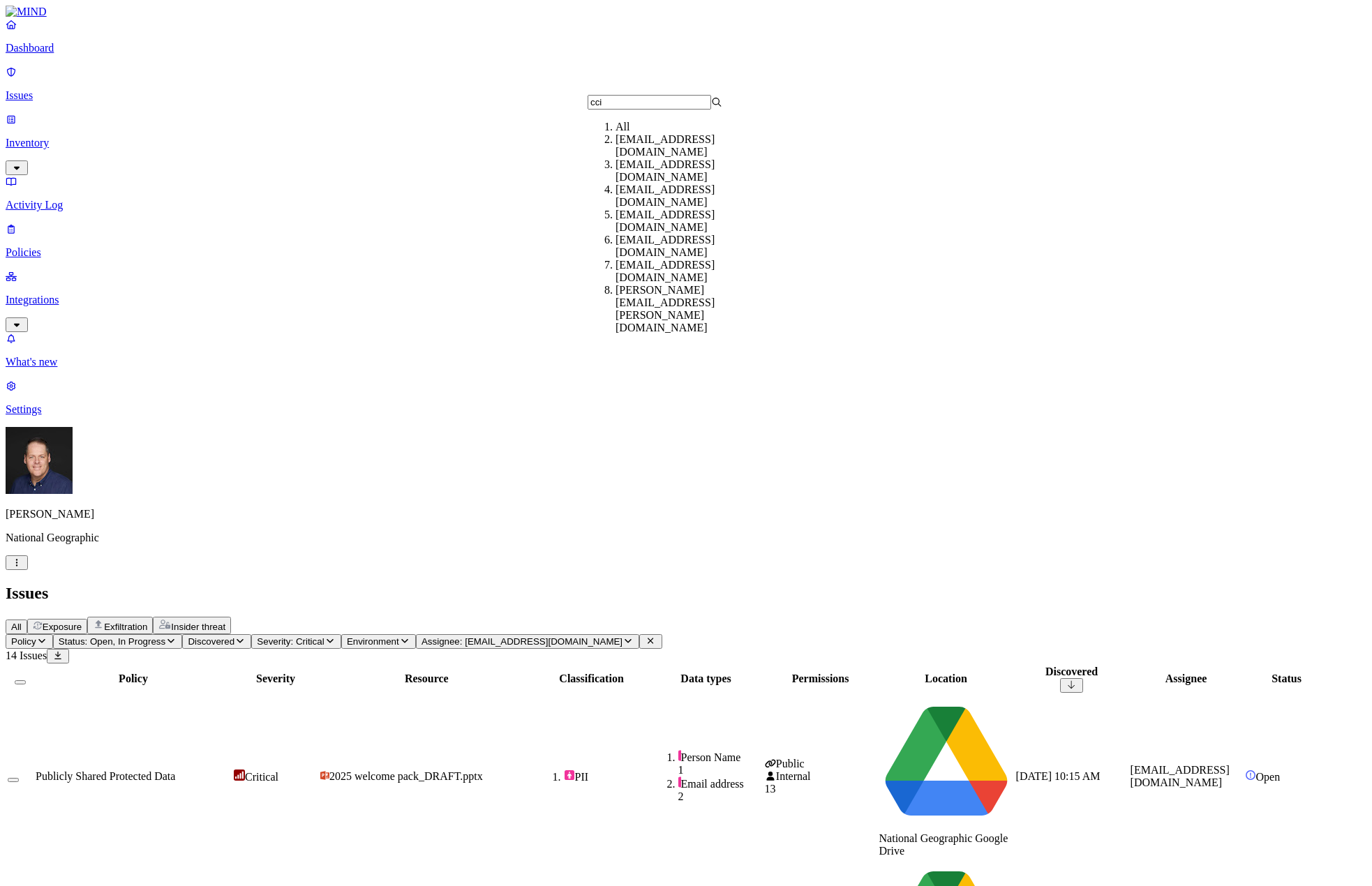
type input "cci"
click at [640, 176] on div "[EMAIL_ADDRESS][DOMAIN_NAME]" at bounding box center [682, 170] width 135 height 25
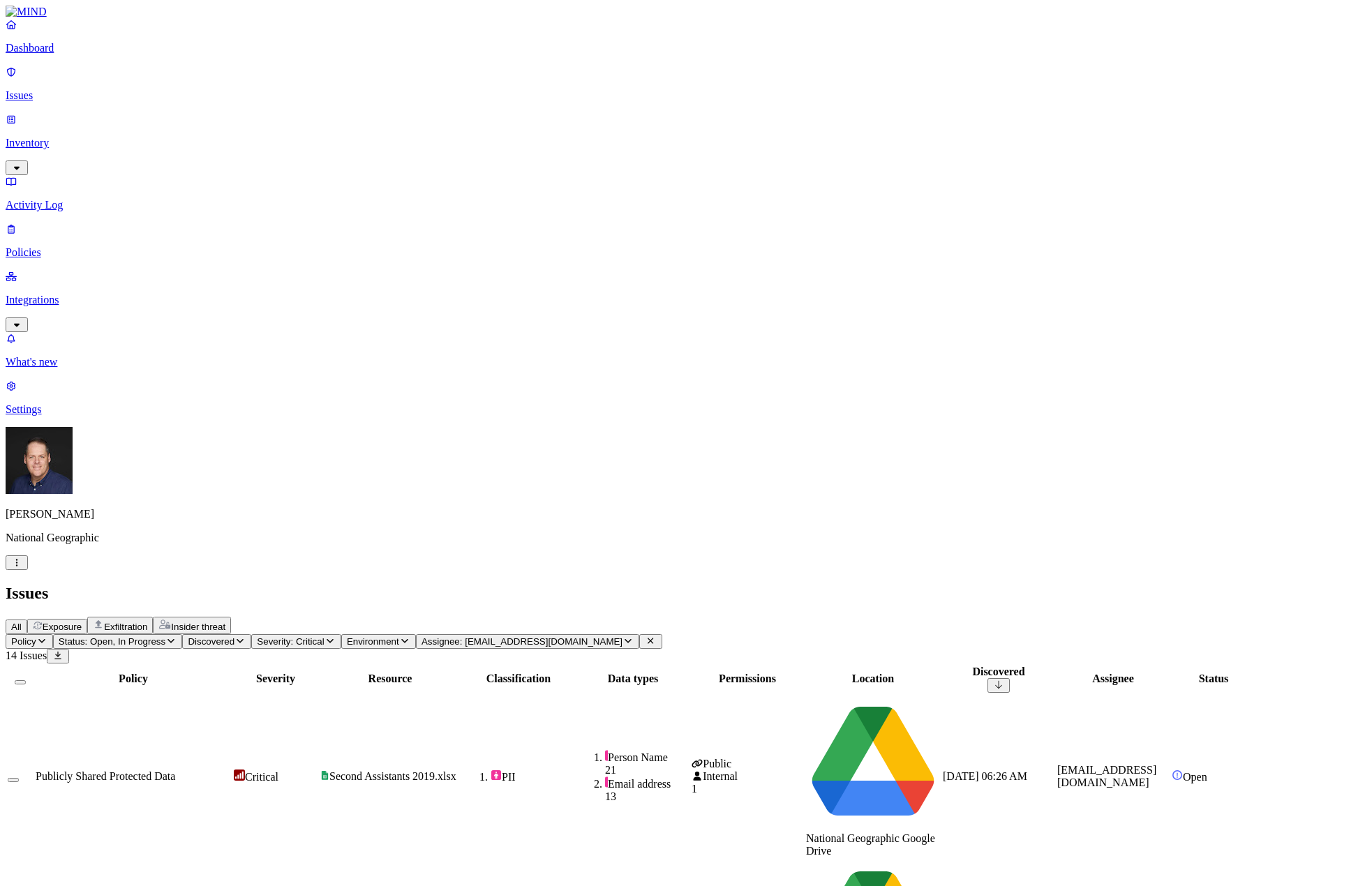
click at [634, 636] on icon "button" at bounding box center [628, 640] width 11 height 9
type input "ccip"
click at [707, 157] on div "[EMAIL_ADDRESS][DOMAIN_NAME]" at bounding box center [682, 145] width 135 height 25
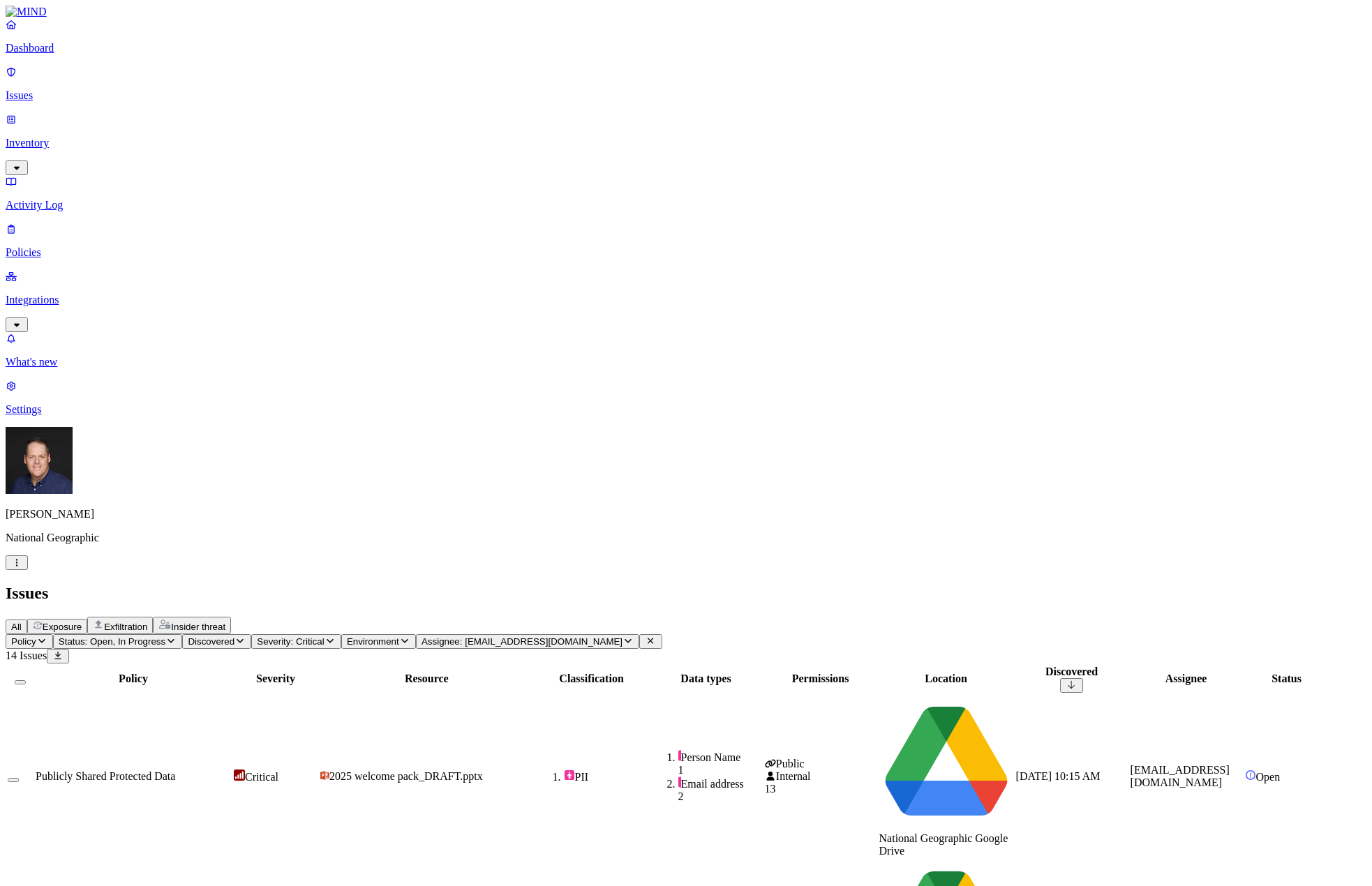
click at [634, 636] on icon "button" at bounding box center [628, 640] width 11 height 9
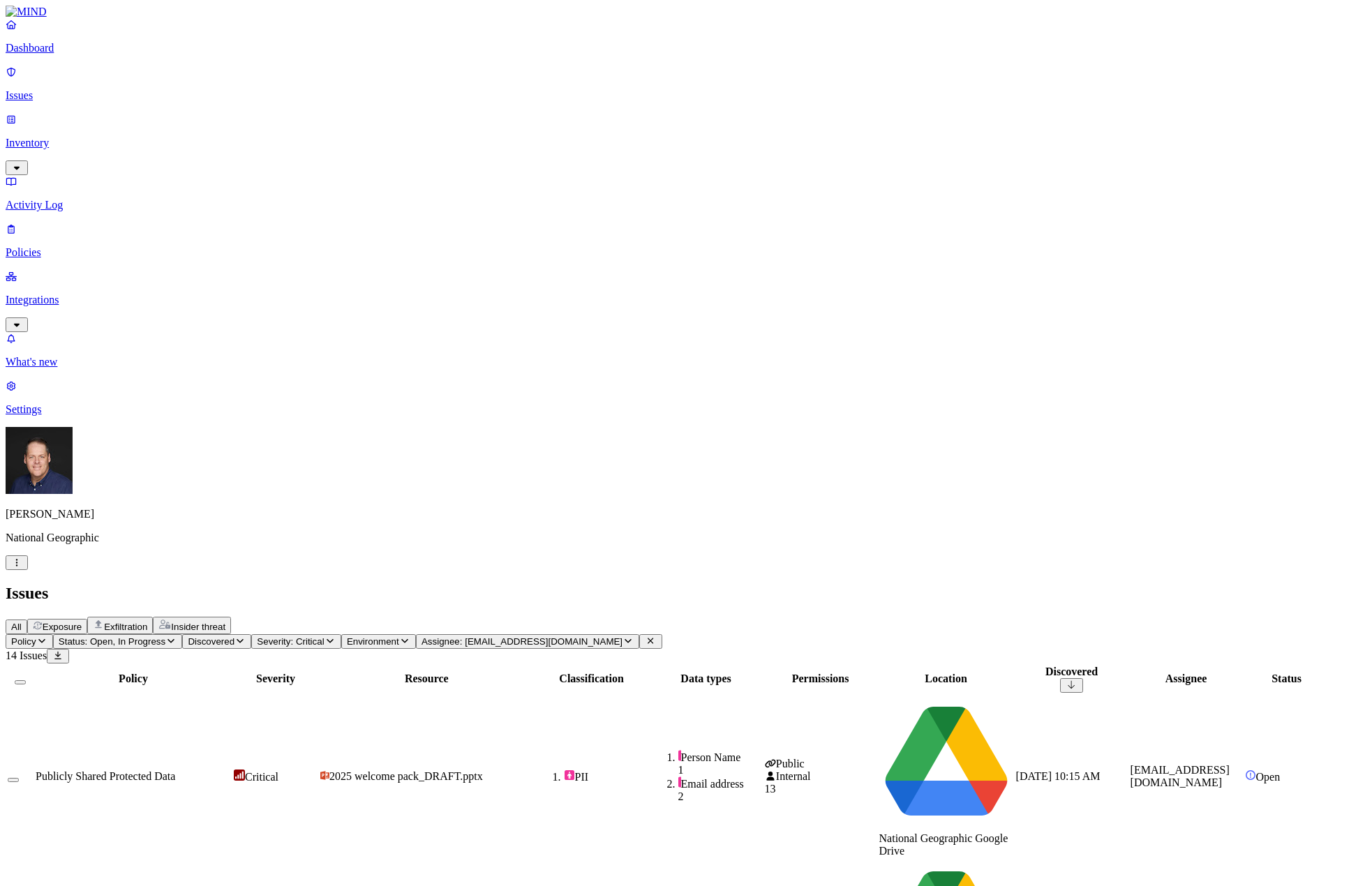
click at [845, 666] on th "Permissions" at bounding box center [820, 679] width 113 height 28
drag, startPoint x: 841, startPoint y: 115, endPoint x: 942, endPoint y: 120, distance: 101.1
click at [863, 686] on div at bounding box center [808, 686] width 111 height 0
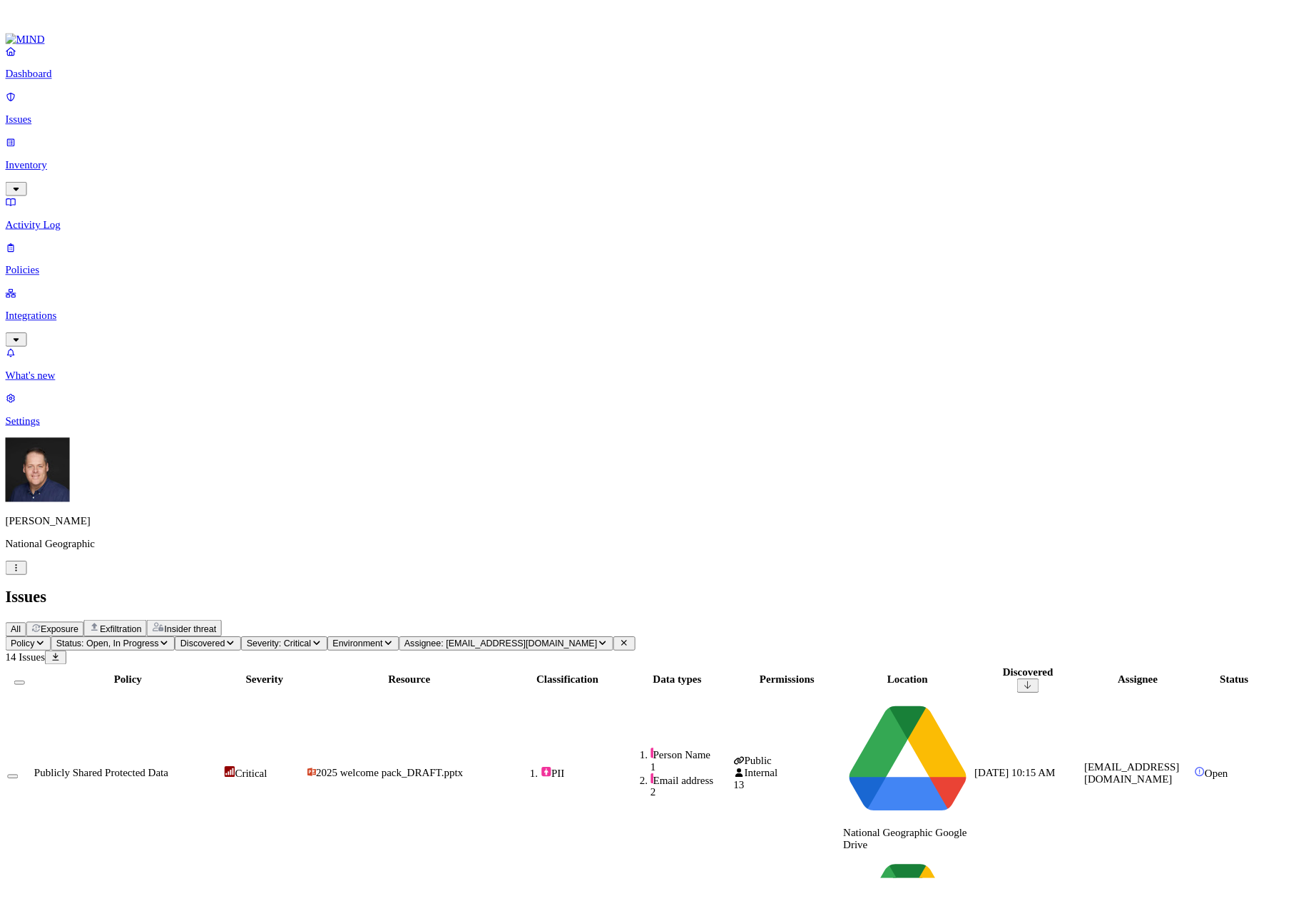
scroll to position [29, 0]
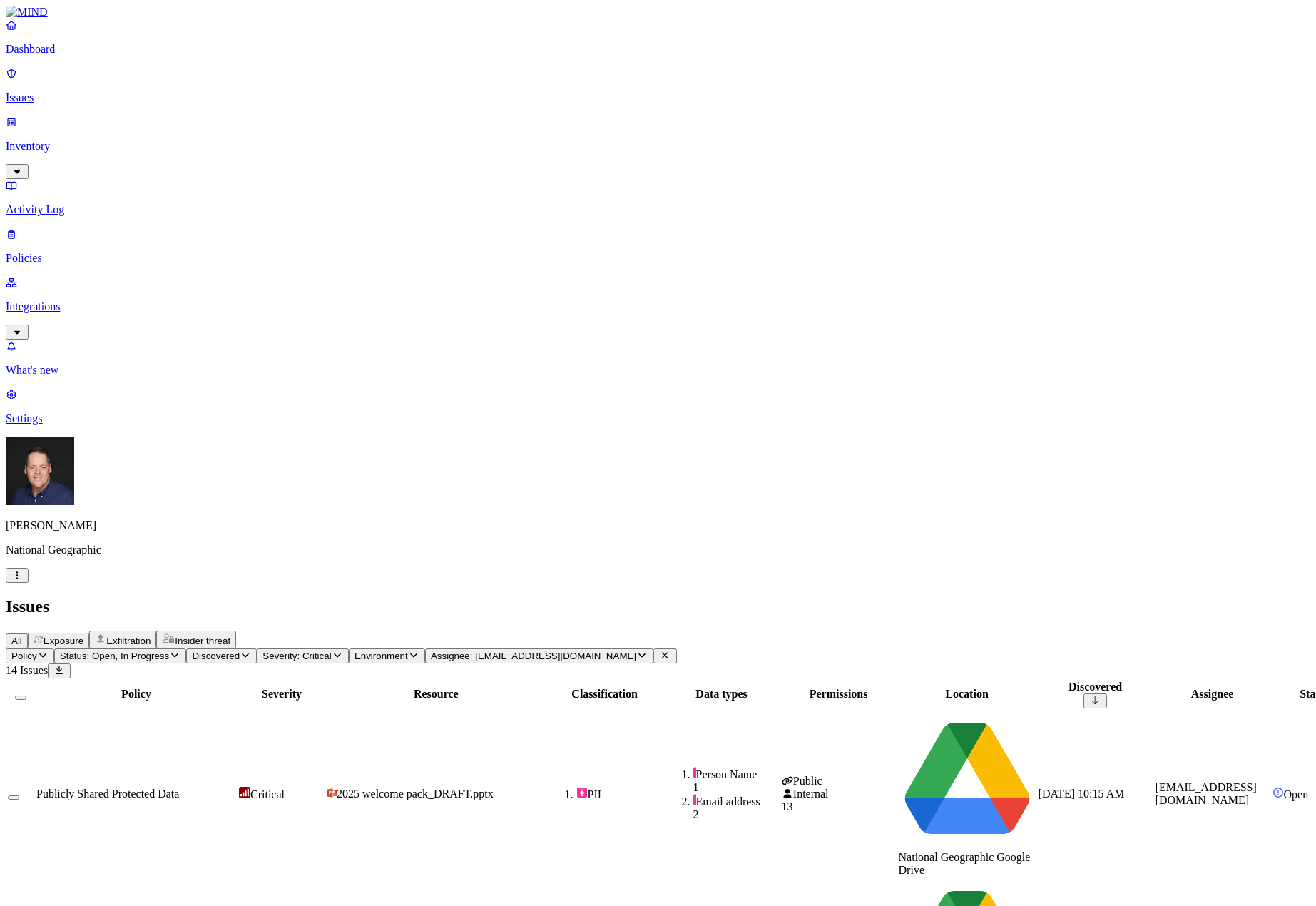
click at [648, 651] on icon "button" at bounding box center [642, 655] width 12 height 9
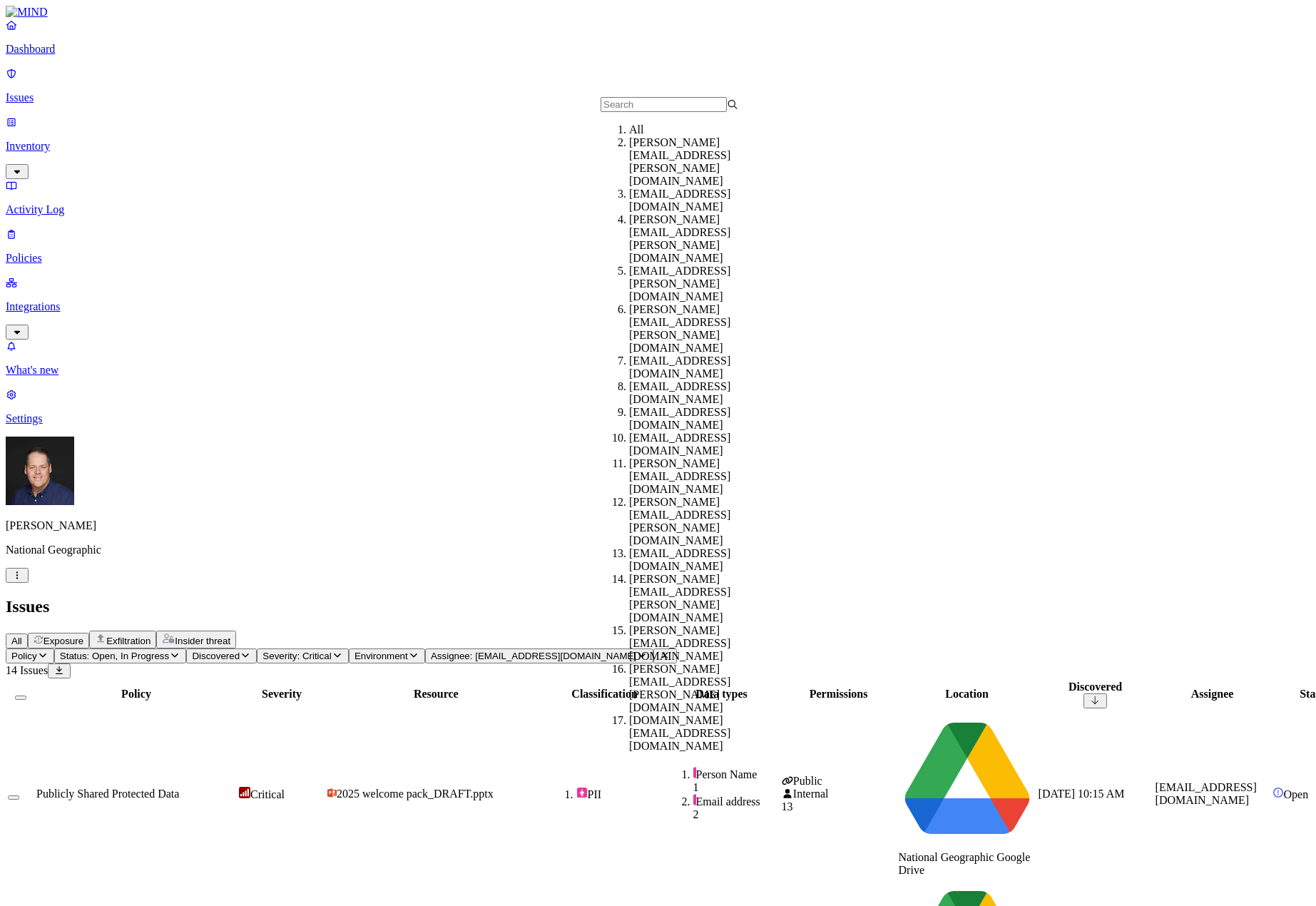
click at [629, 136] on div "All" at bounding box center [698, 130] width 138 height 13
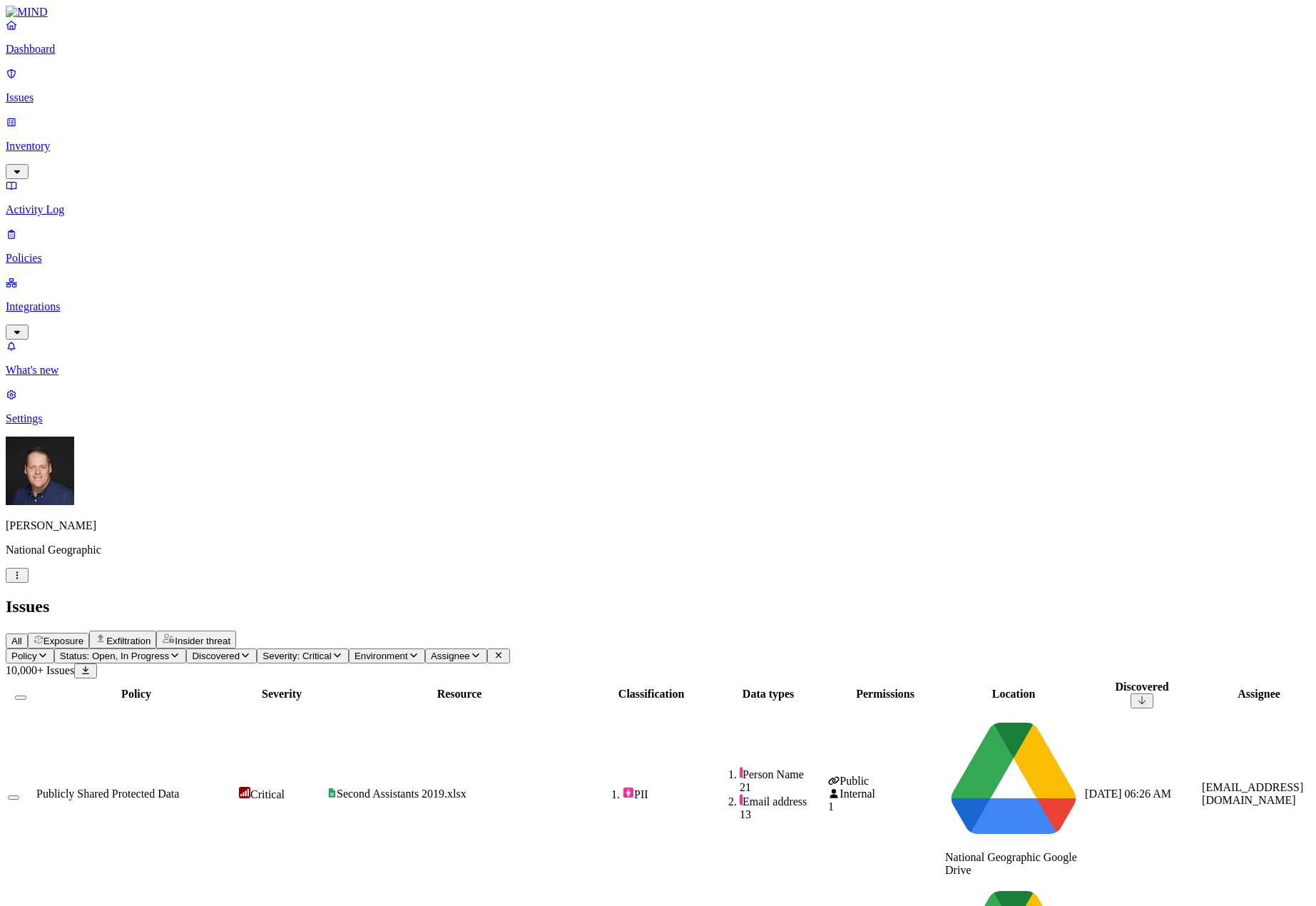
scroll to position [136, 0]
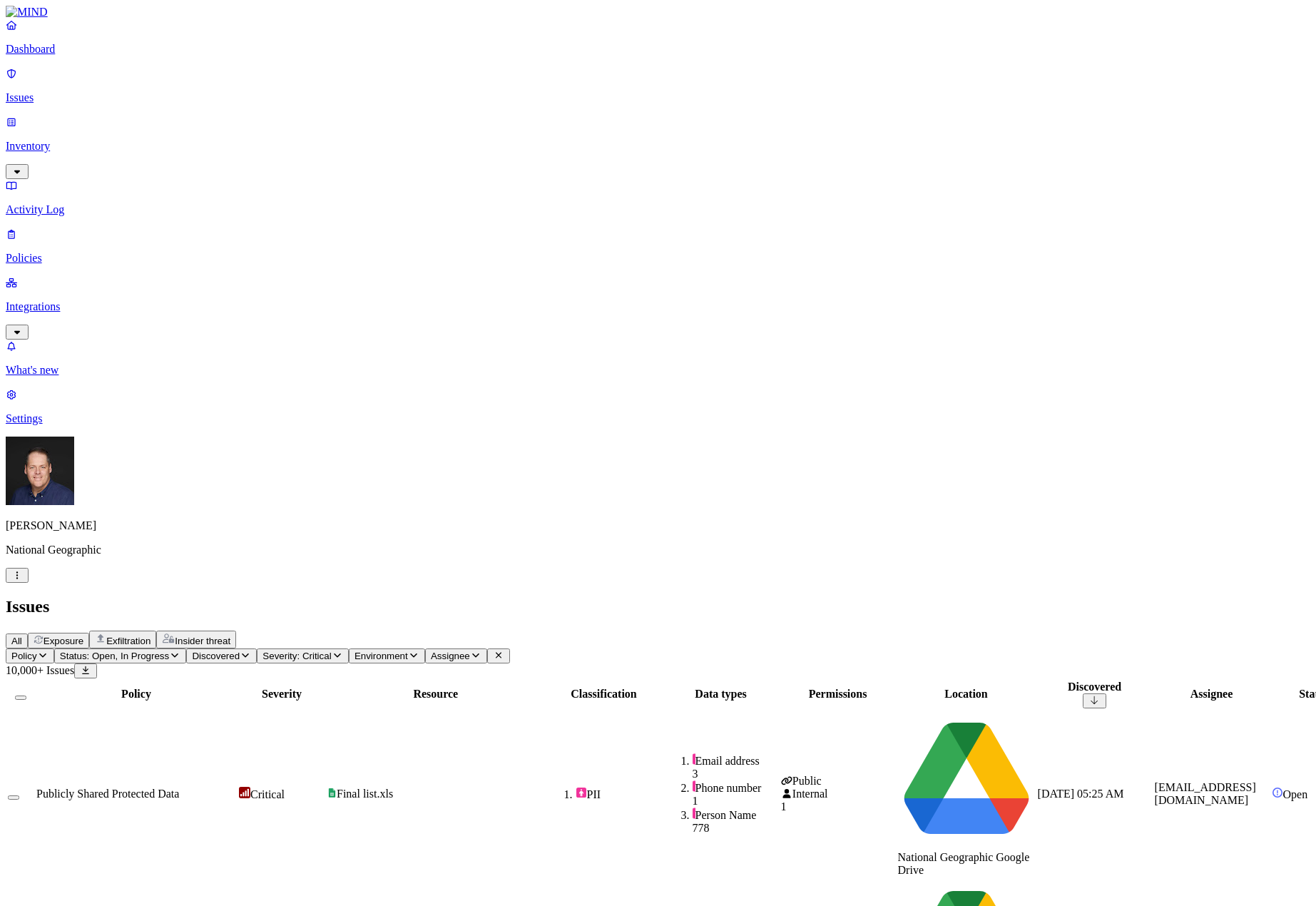
scroll to position [71, 0]
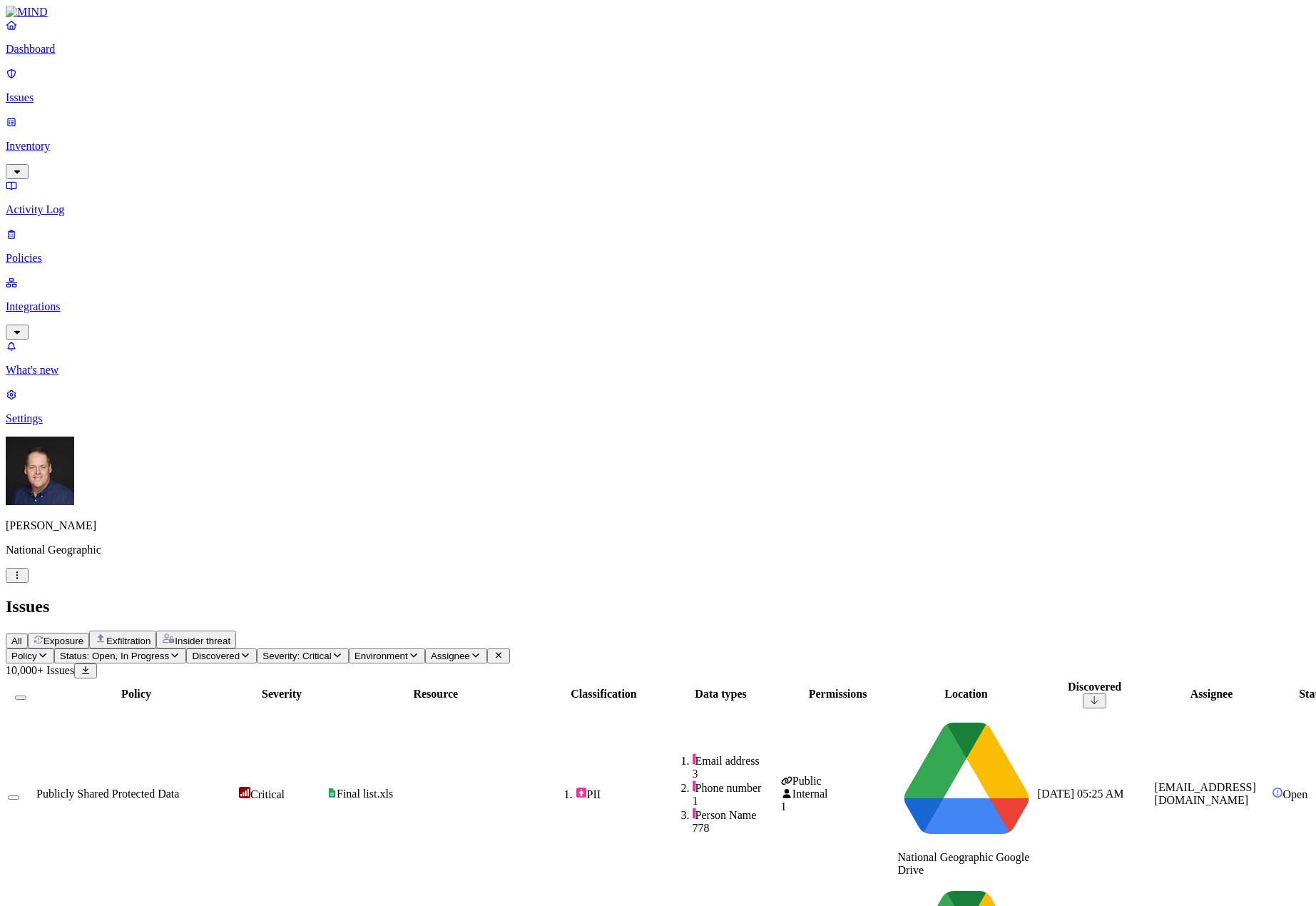
scroll to position [0, 0]
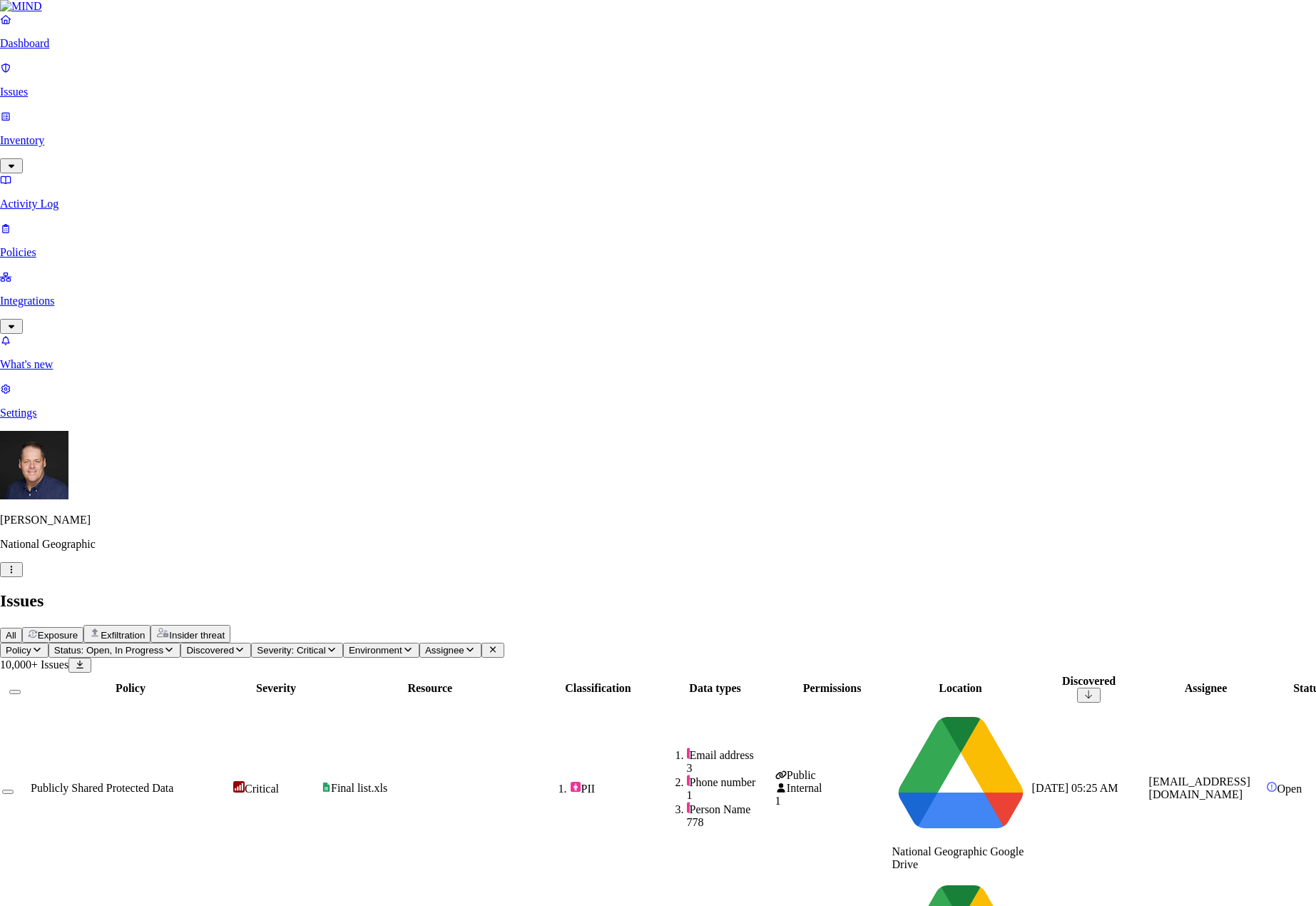
select select "Issue Remediated"
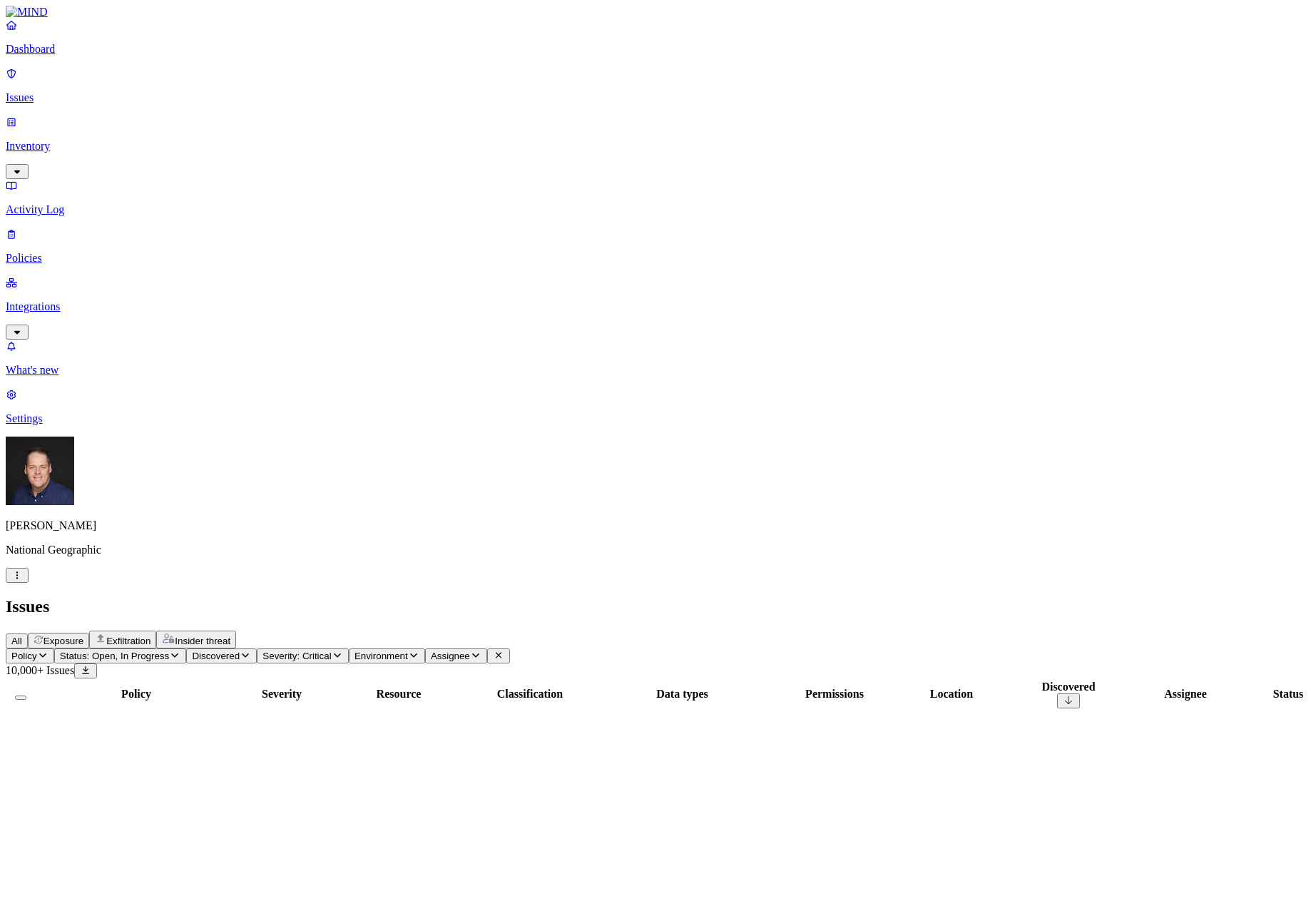
click at [64, 140] on p "Inventory" at bounding box center [658, 146] width 1305 height 13
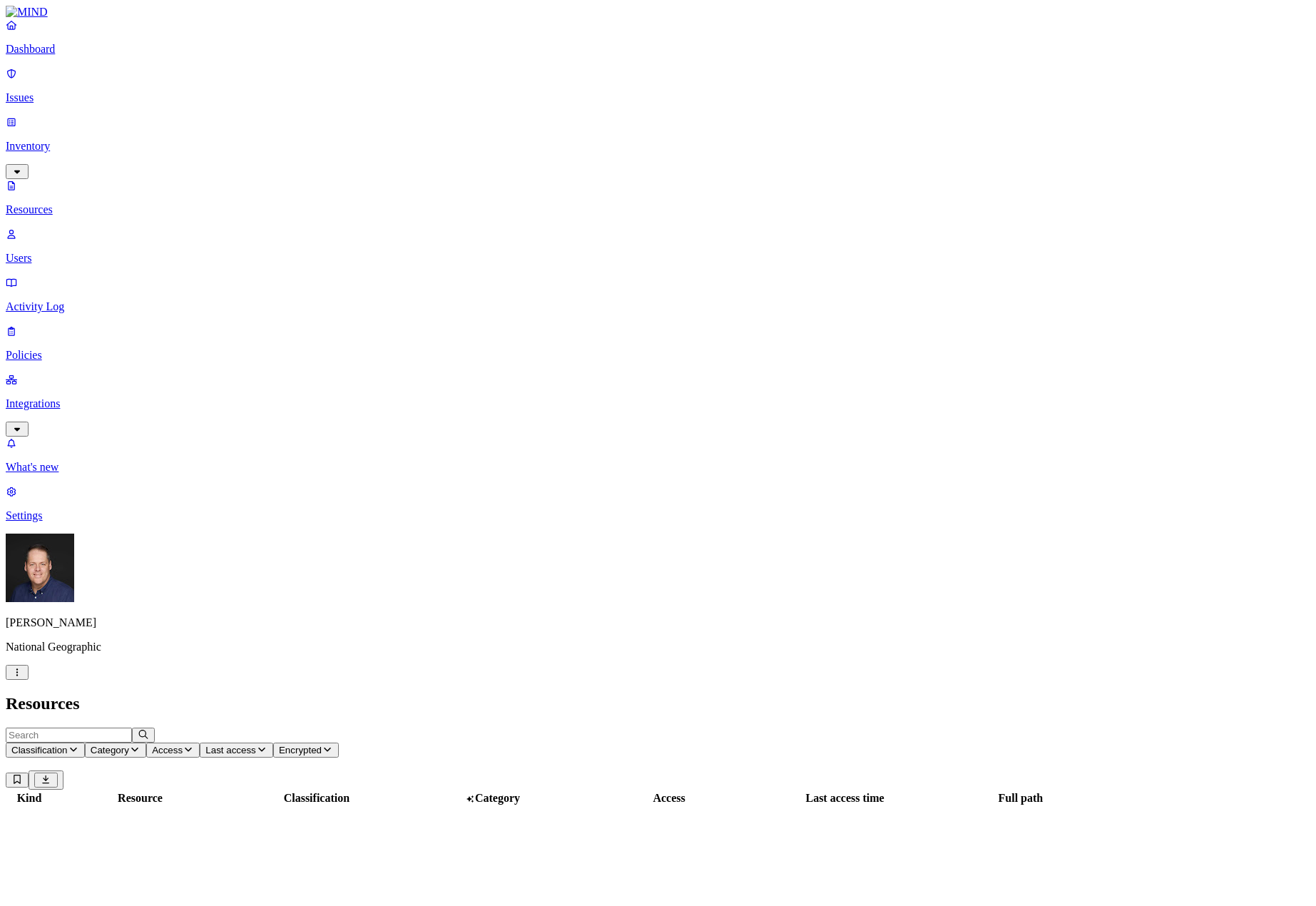
click at [69, 252] on p "Users" at bounding box center [658, 259] width 1305 height 13
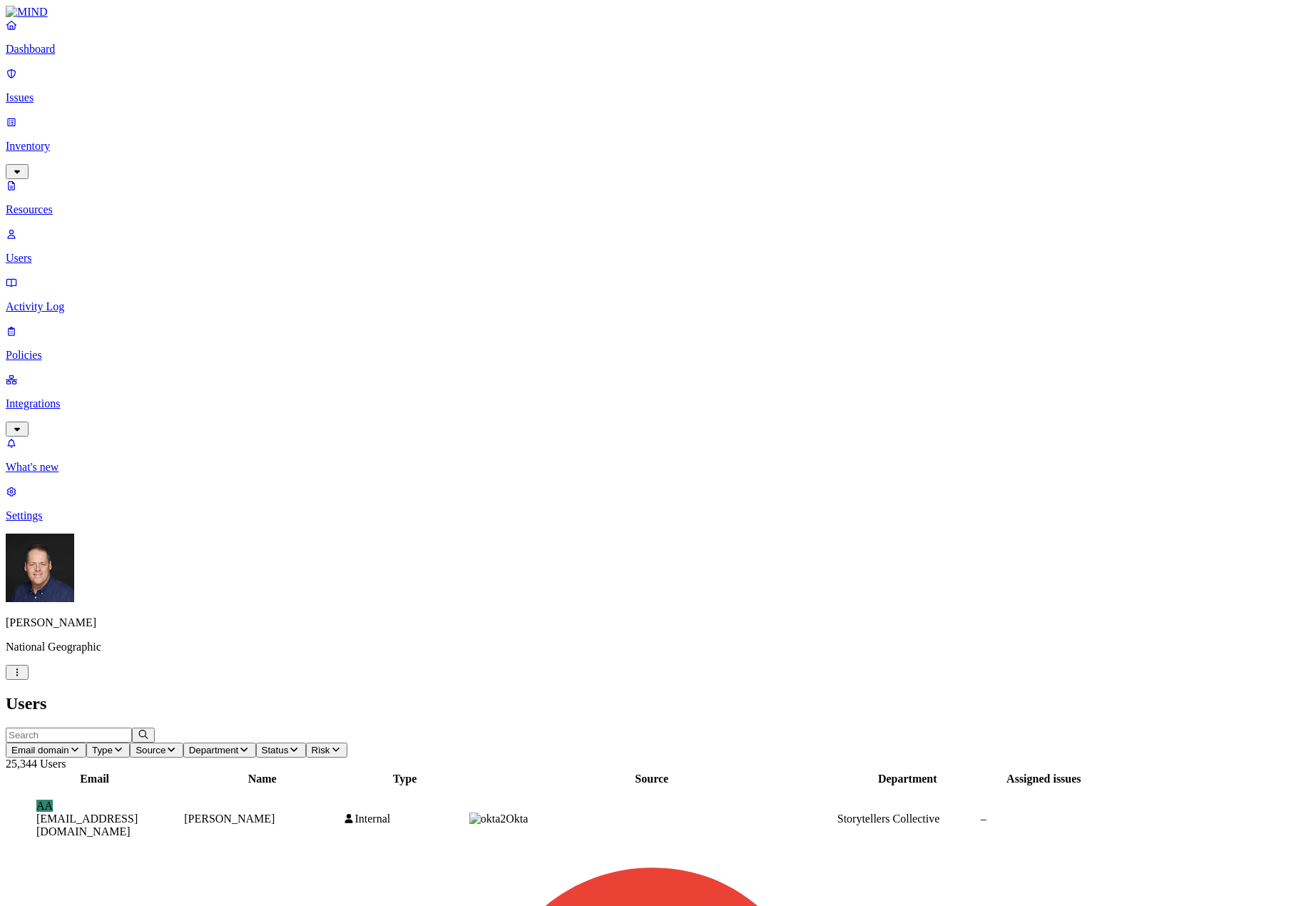
click at [1107, 773] on div "Assigned issues" at bounding box center [1044, 780] width 126 height 13
drag, startPoint x: 1031, startPoint y: 326, endPoint x: 1072, endPoint y: 324, distance: 41.0
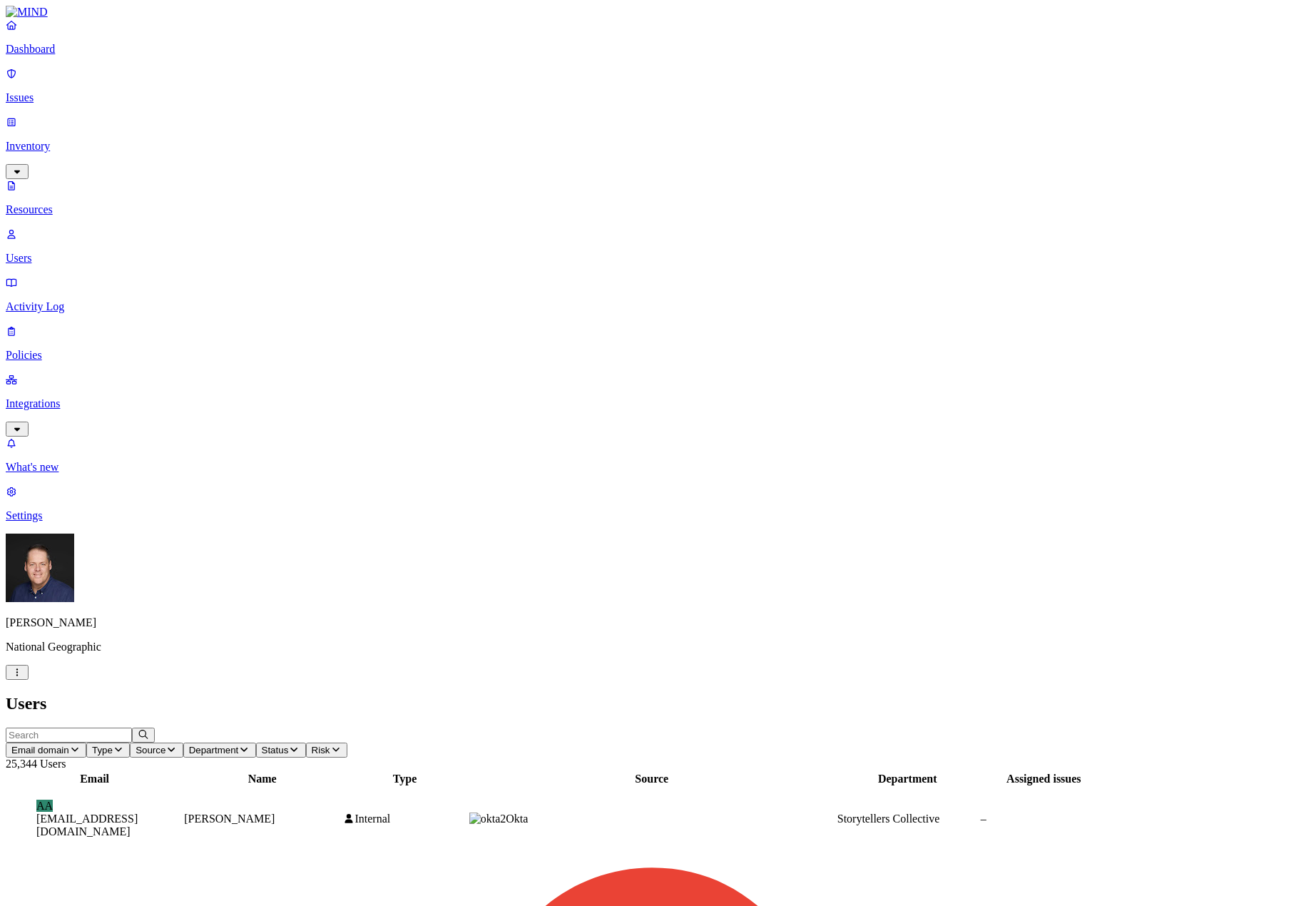
drag, startPoint x: 969, startPoint y: 367, endPoint x: 949, endPoint y: 367, distance: 20.0
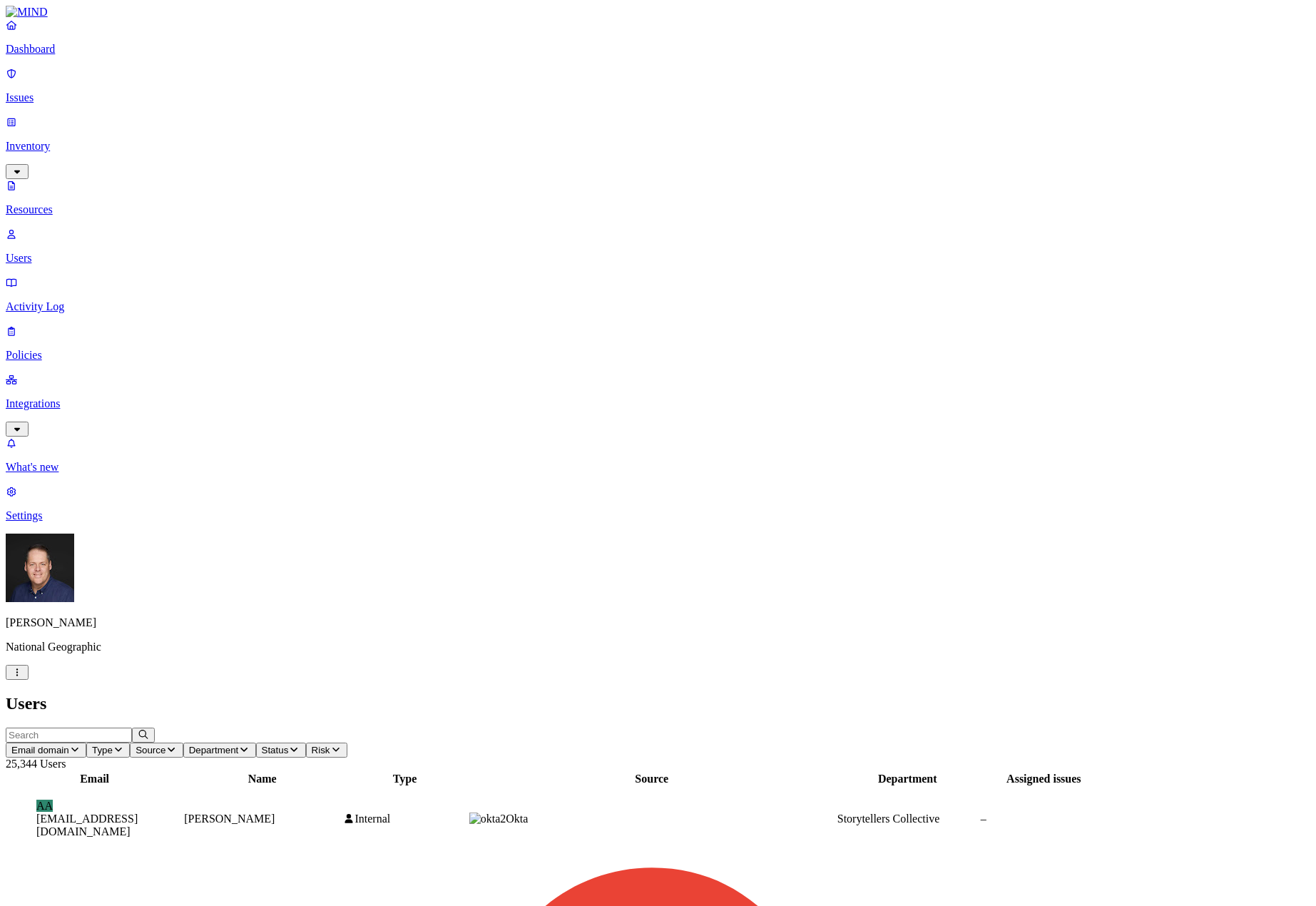
scroll to position [263, 0]
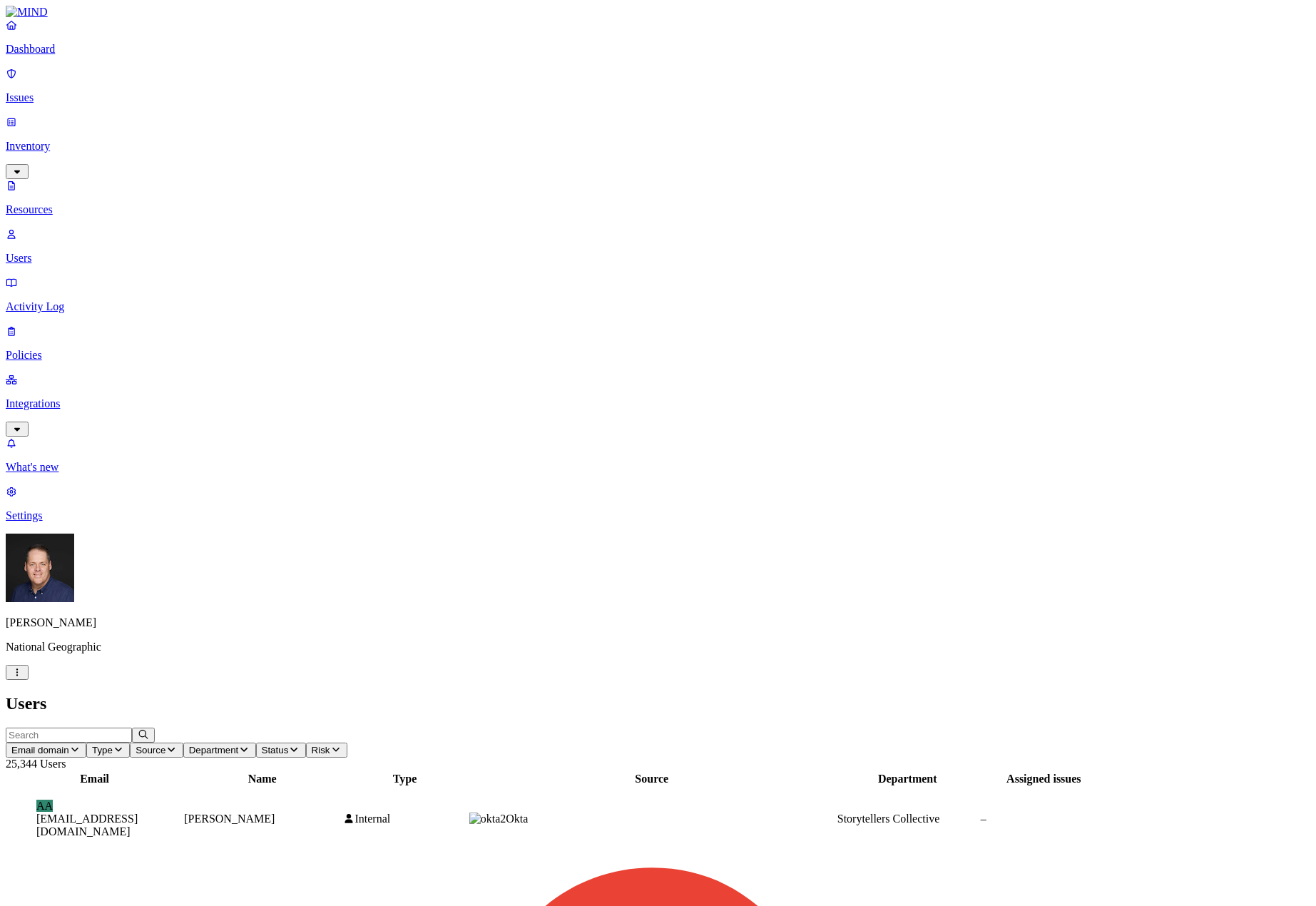
scroll to position [0, 0]
click at [132, 728] on input "text" at bounding box center [69, 735] width 126 height 15
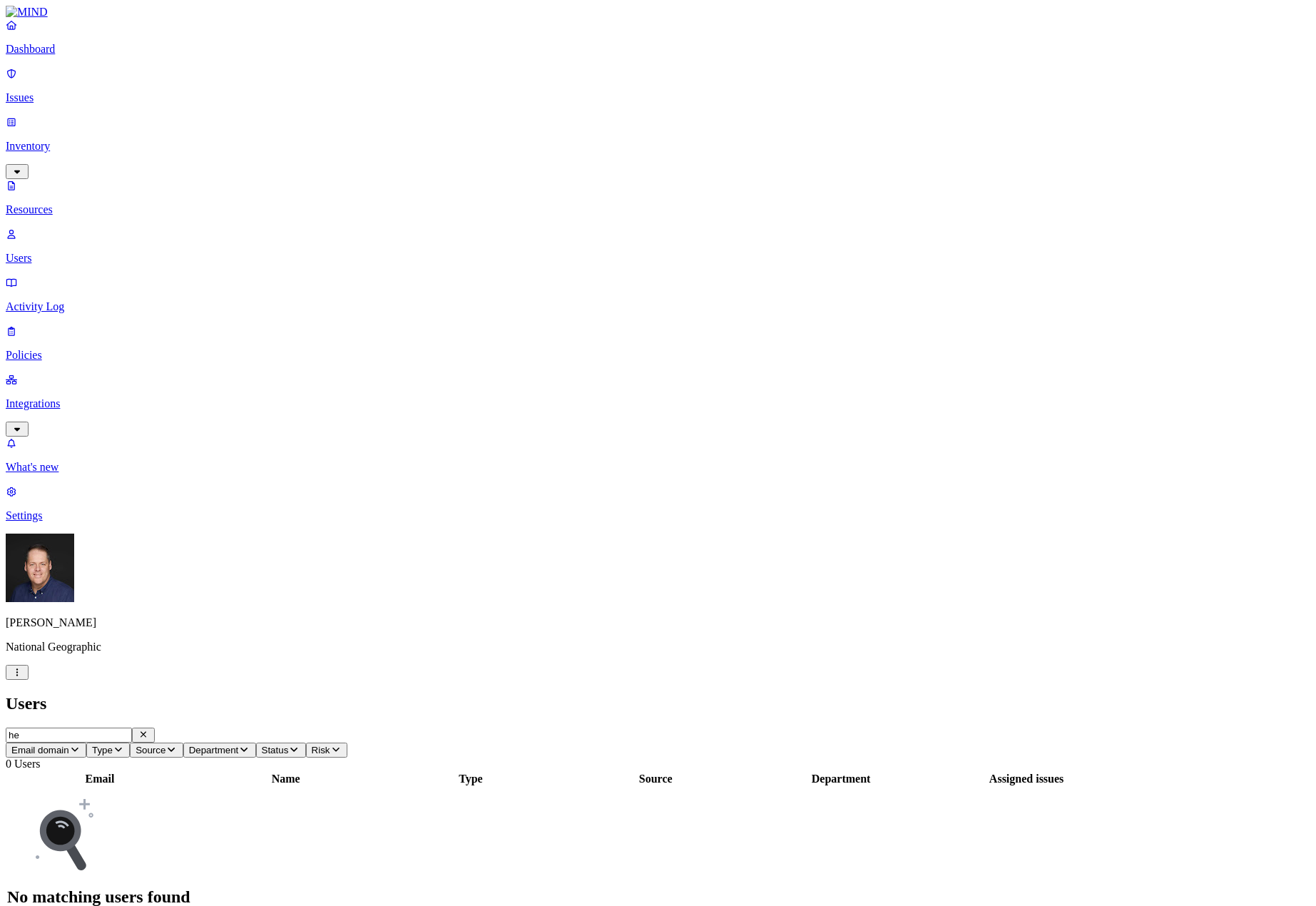
type input "h"
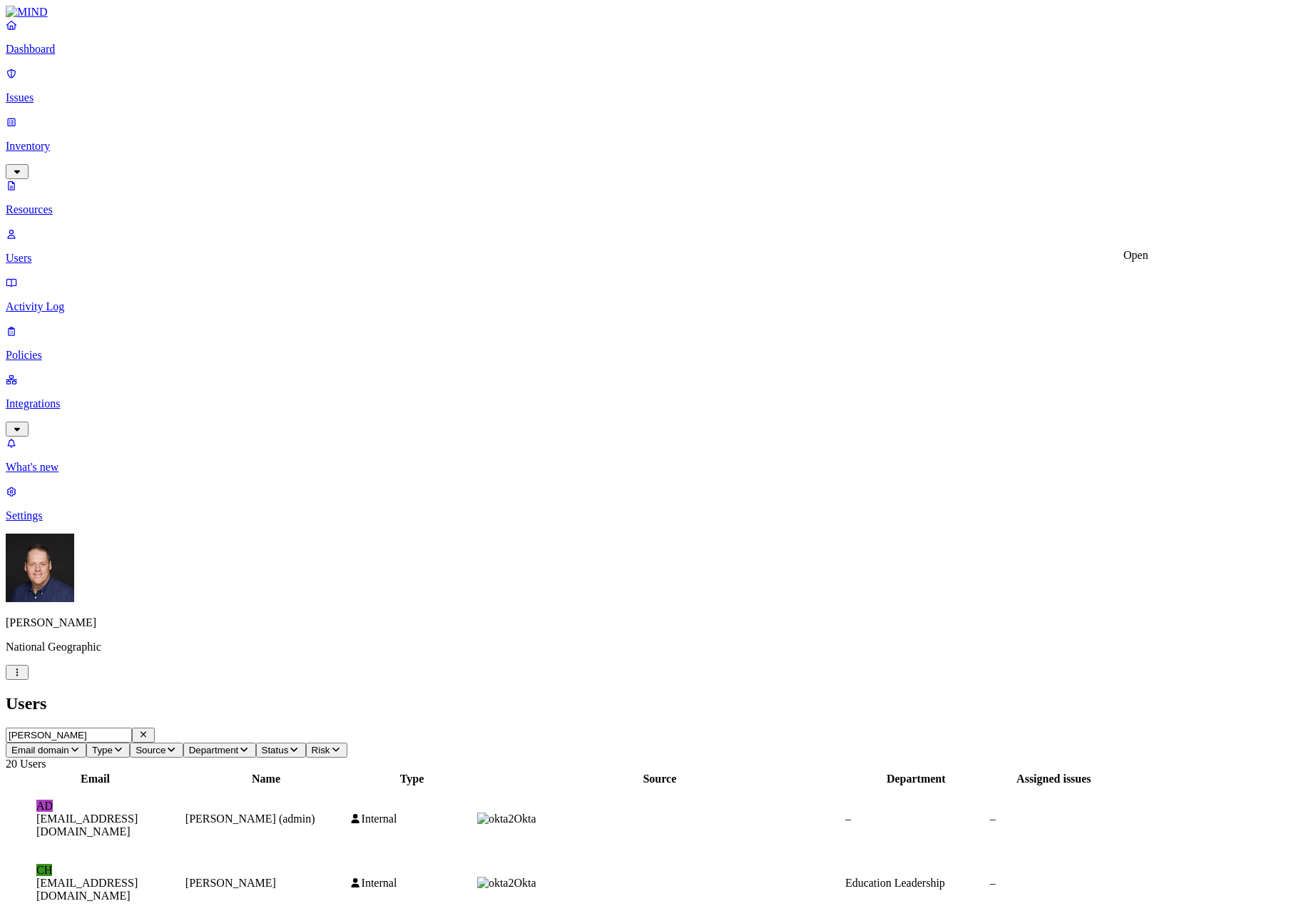
type input "[PERSON_NAME]"
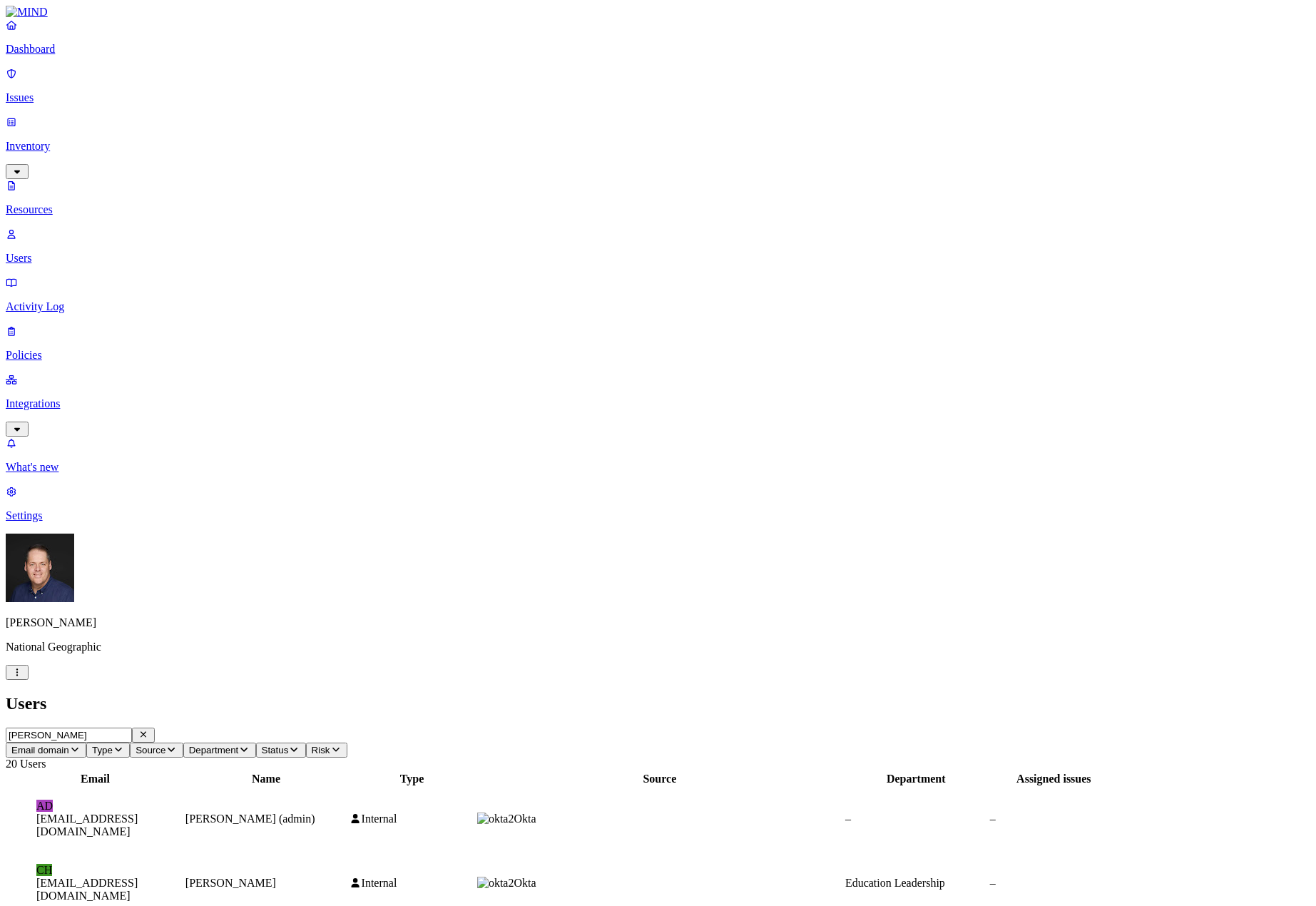
click at [66, 252] on p "Users" at bounding box center [658, 259] width 1305 height 13
click at [149, 730] on icon "button" at bounding box center [144, 734] width 12 height 9
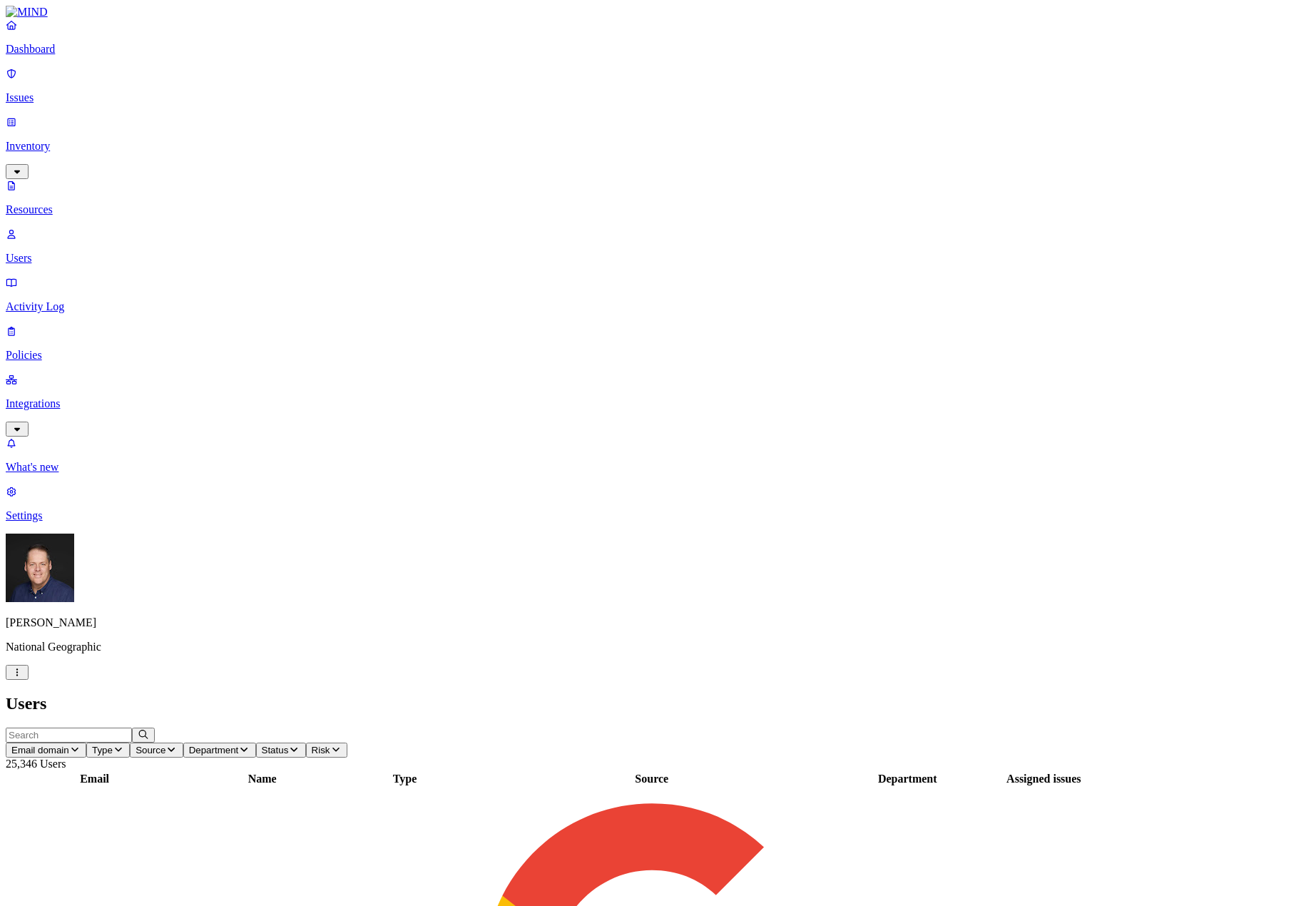
scroll to position [88, 0]
click at [239, 745] on span "Department" at bounding box center [214, 750] width 50 height 11
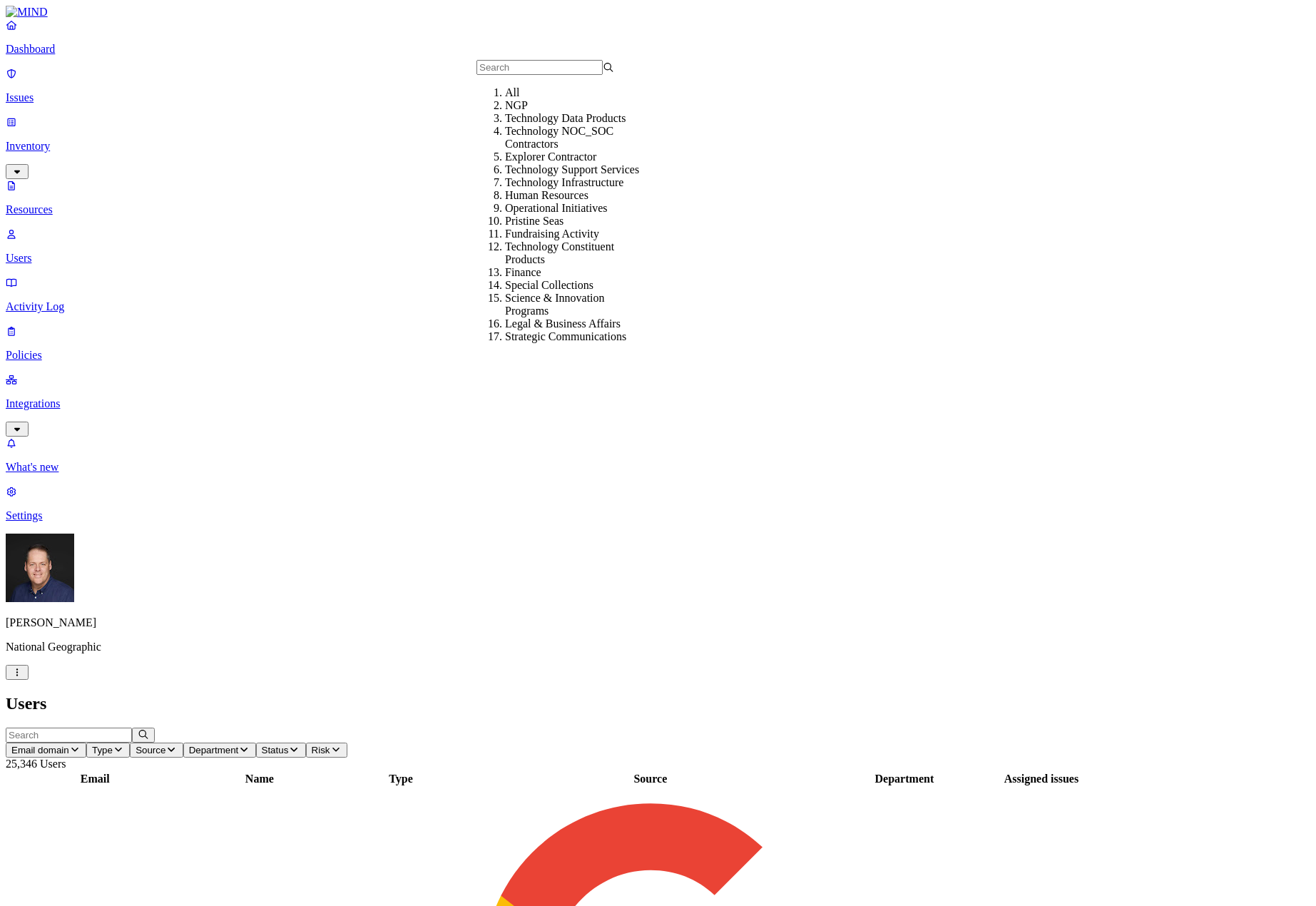
click at [607, 189] on div "Technology Infrastructure" at bounding box center [574, 183] width 138 height 13
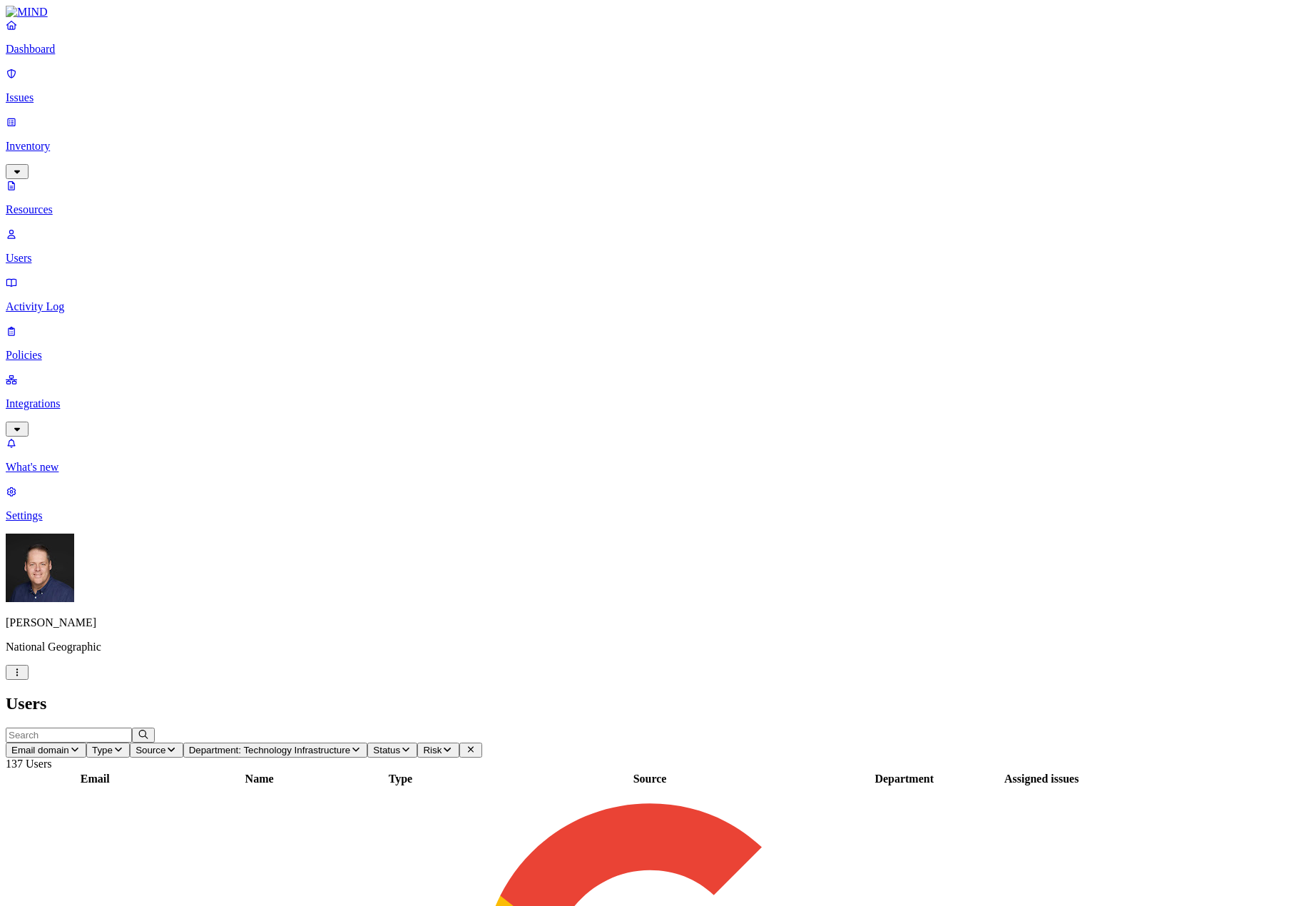
scroll to position [143, 0]
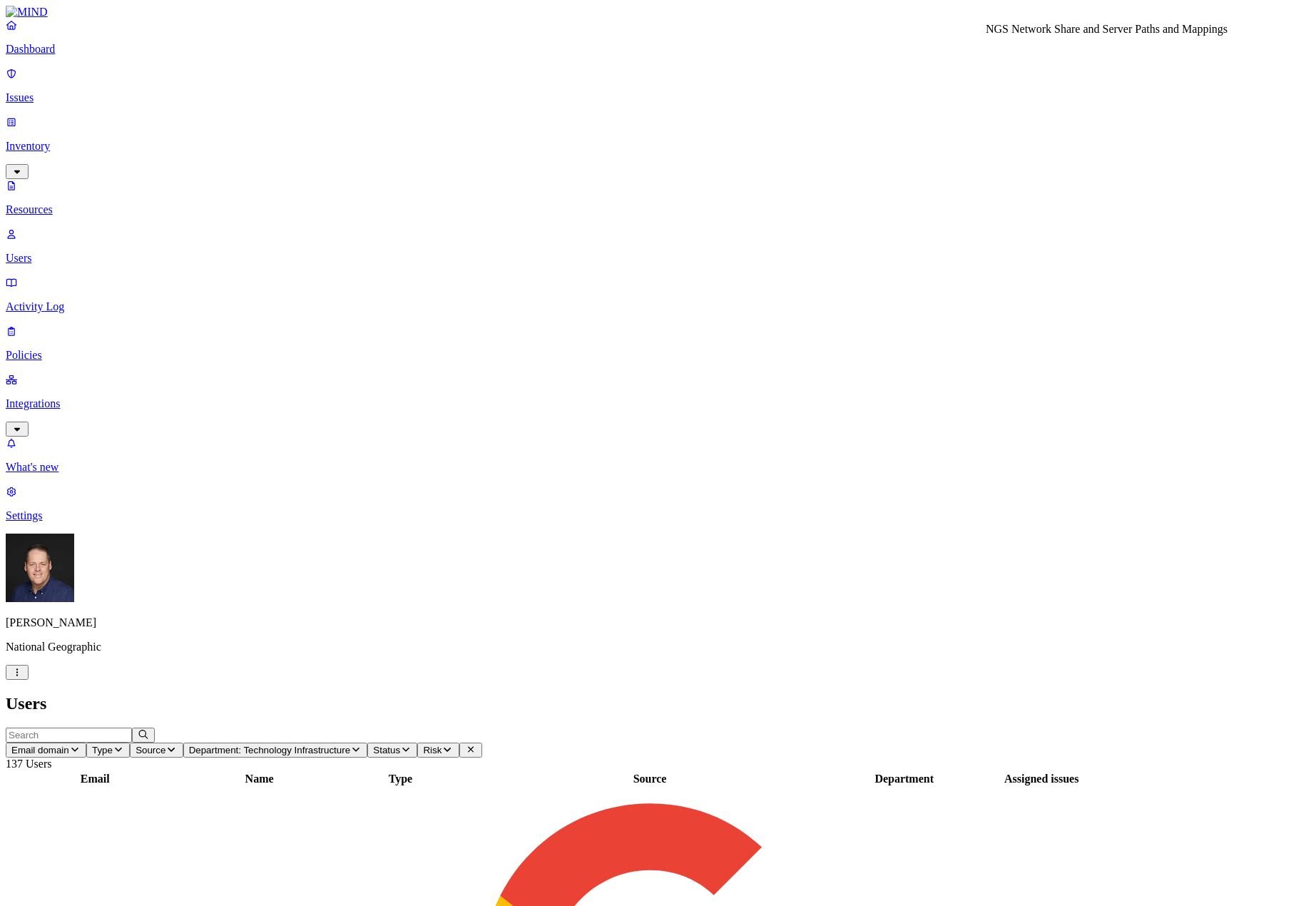
drag, startPoint x: 919, startPoint y: 13, endPoint x: 945, endPoint y: 60, distance: 53.7
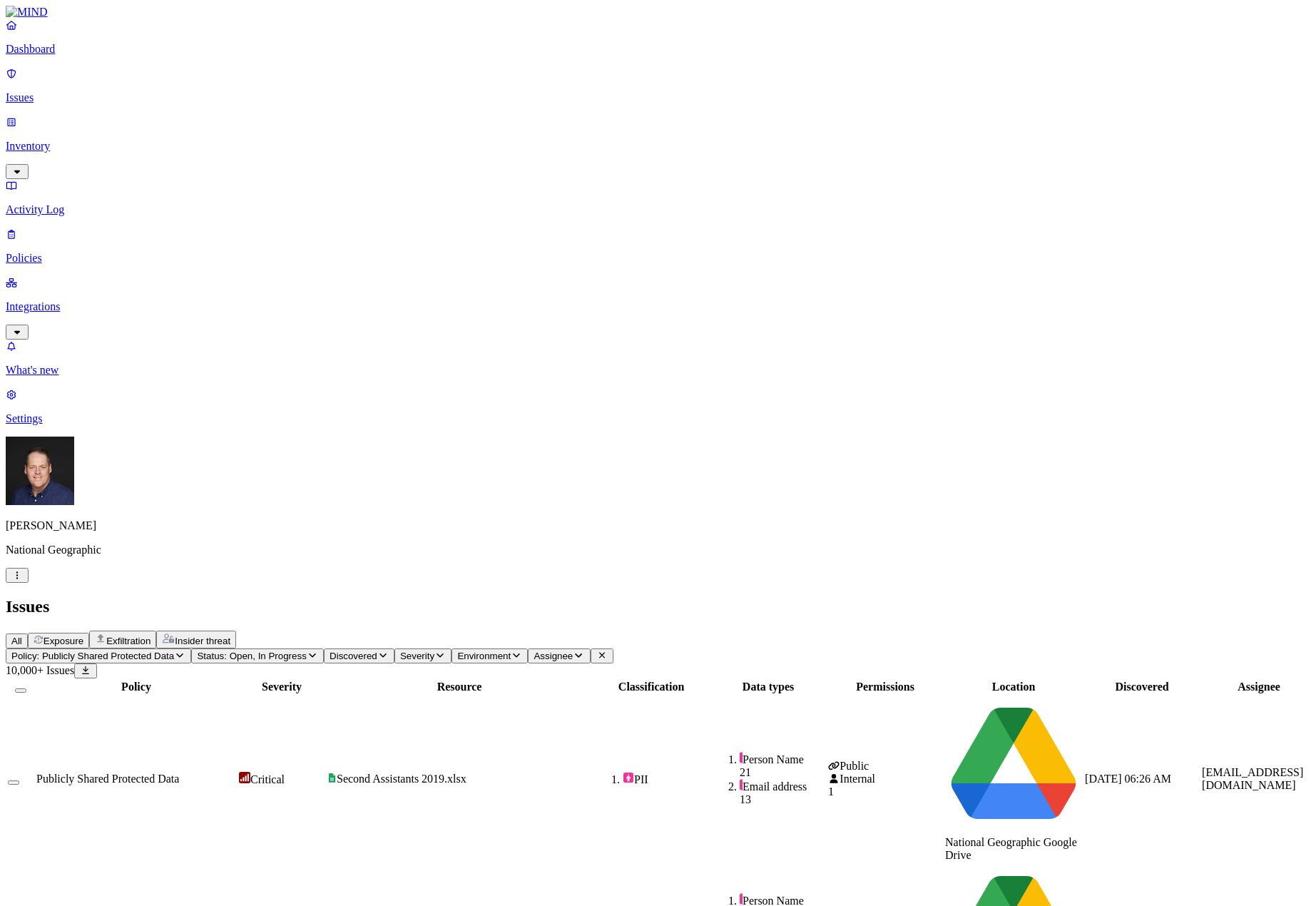
click at [50, 55] on link "Dashboard" at bounding box center [658, 36] width 1305 height 37
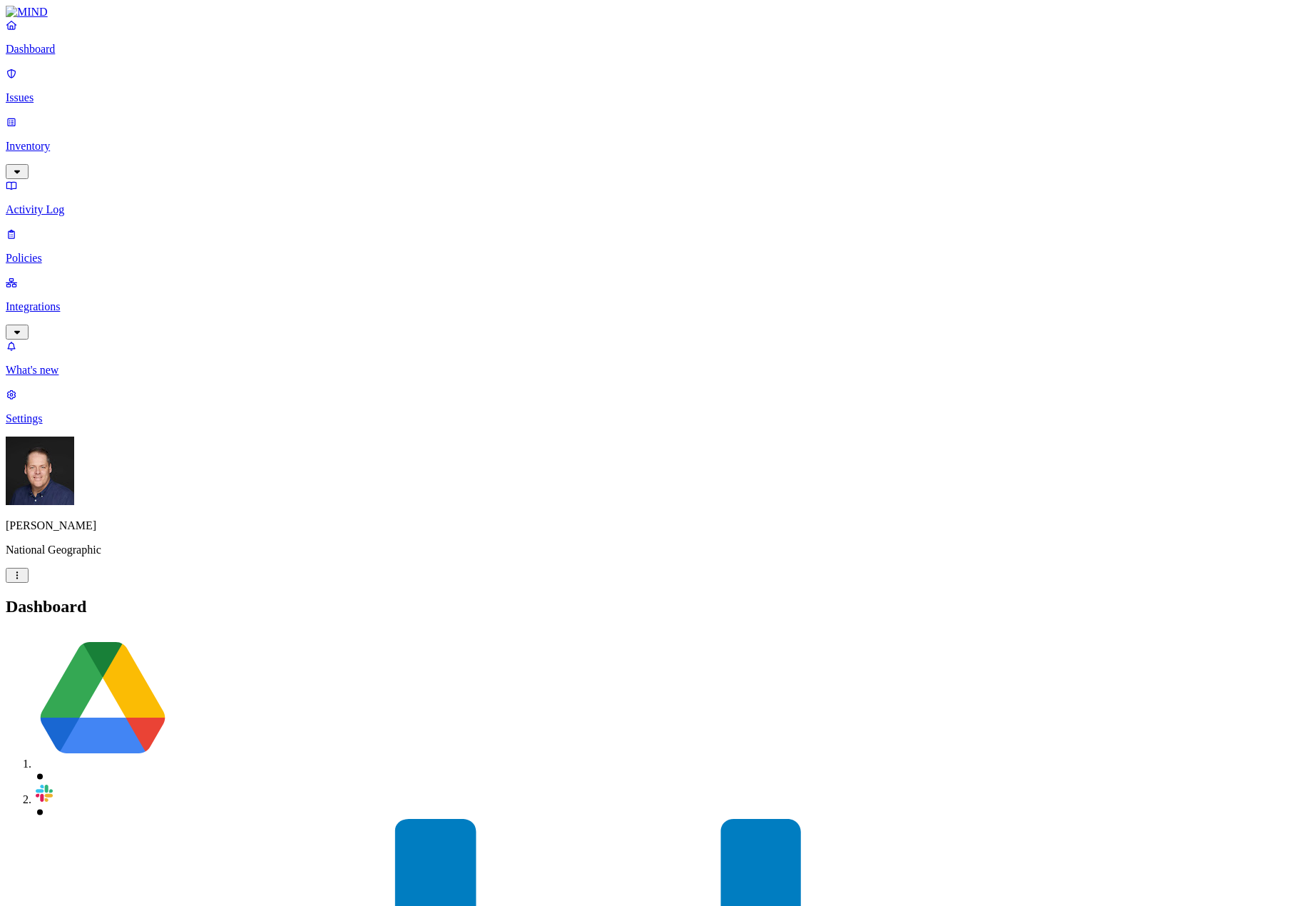
click at [47, 203] on p "Activity Log" at bounding box center [658, 210] width 1305 height 13
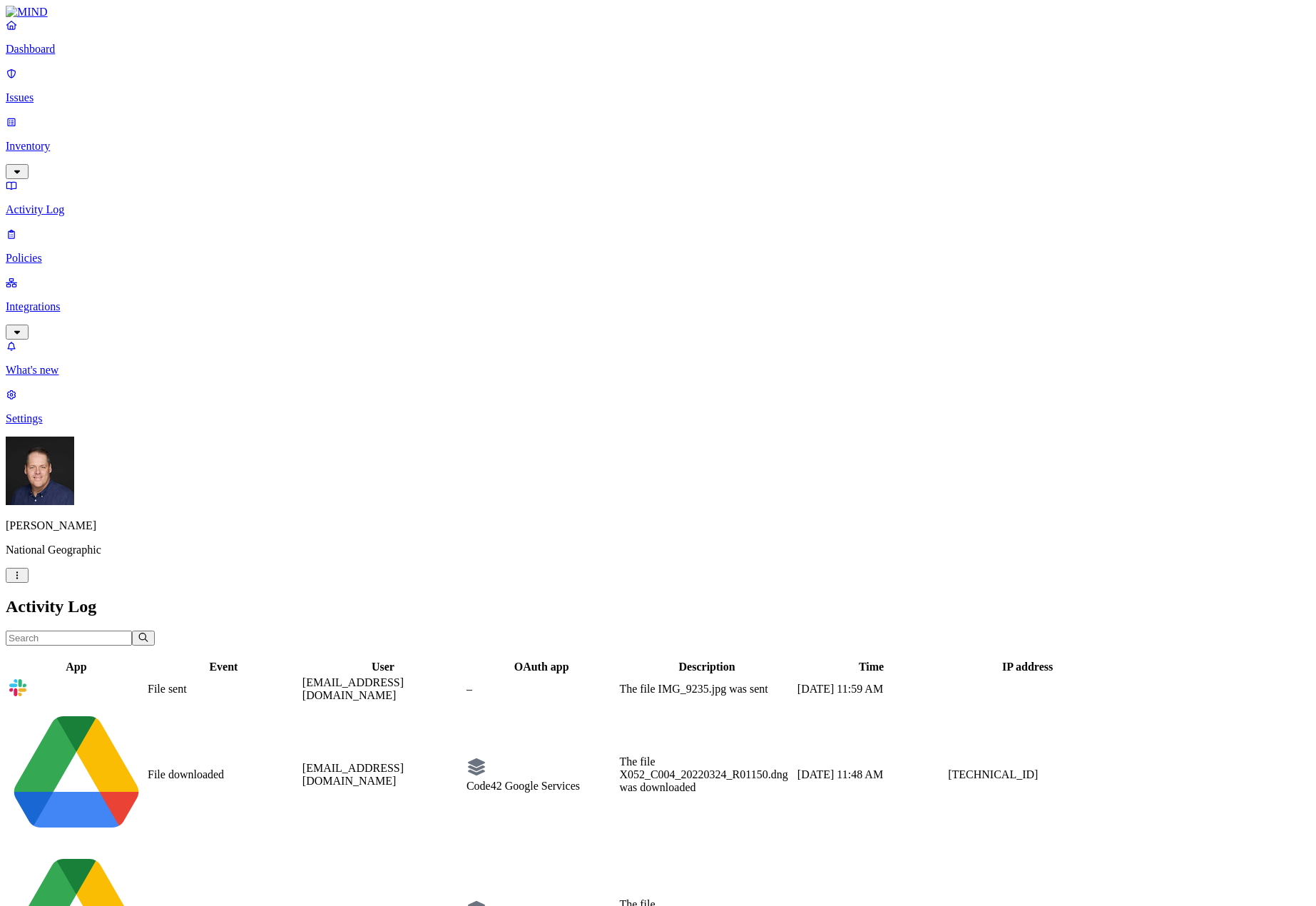
click at [40, 92] on p "Issues" at bounding box center [658, 98] width 1305 height 13
